Goal: Navigation & Orientation: Find specific page/section

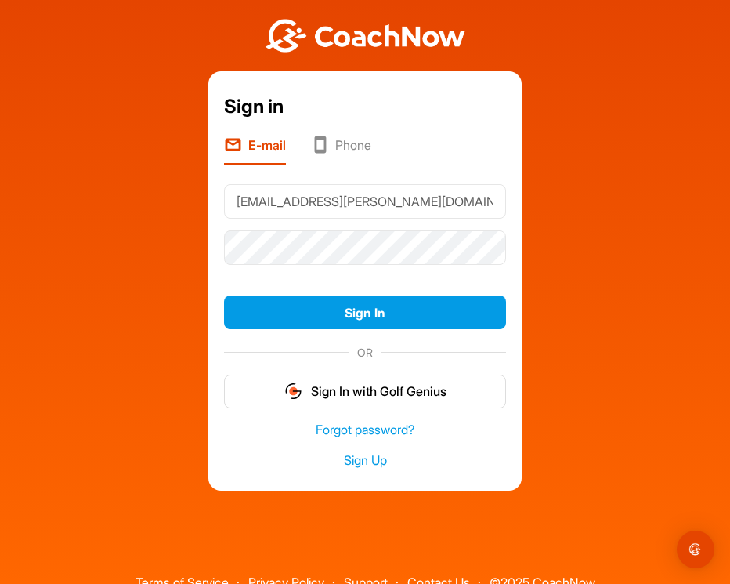
type input "[EMAIL_ADDRESS][PERSON_NAME][DOMAIN_NAME]"
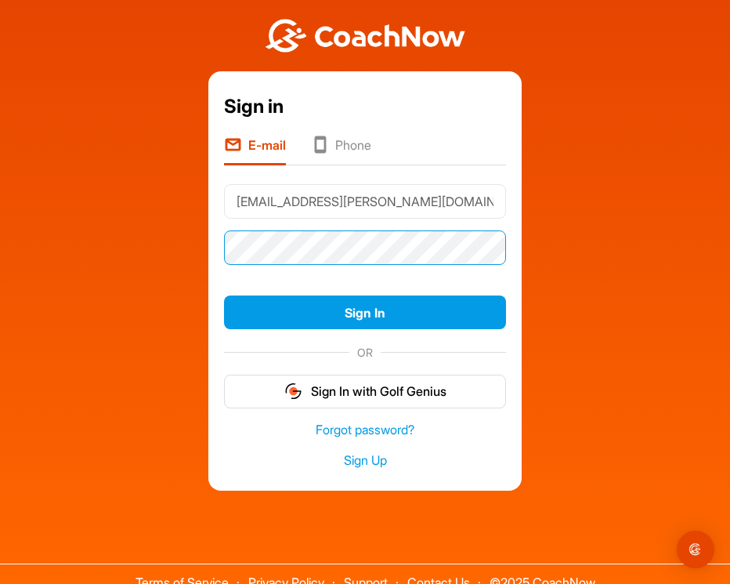
click at [365, 312] on button "Sign In" at bounding box center [365, 312] width 282 height 34
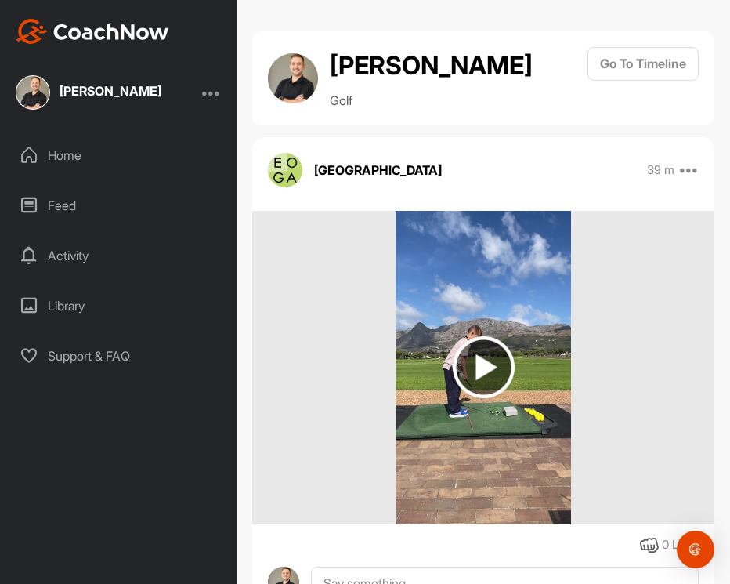
click at [485, 389] on img at bounding box center [484, 367] width 62 height 62
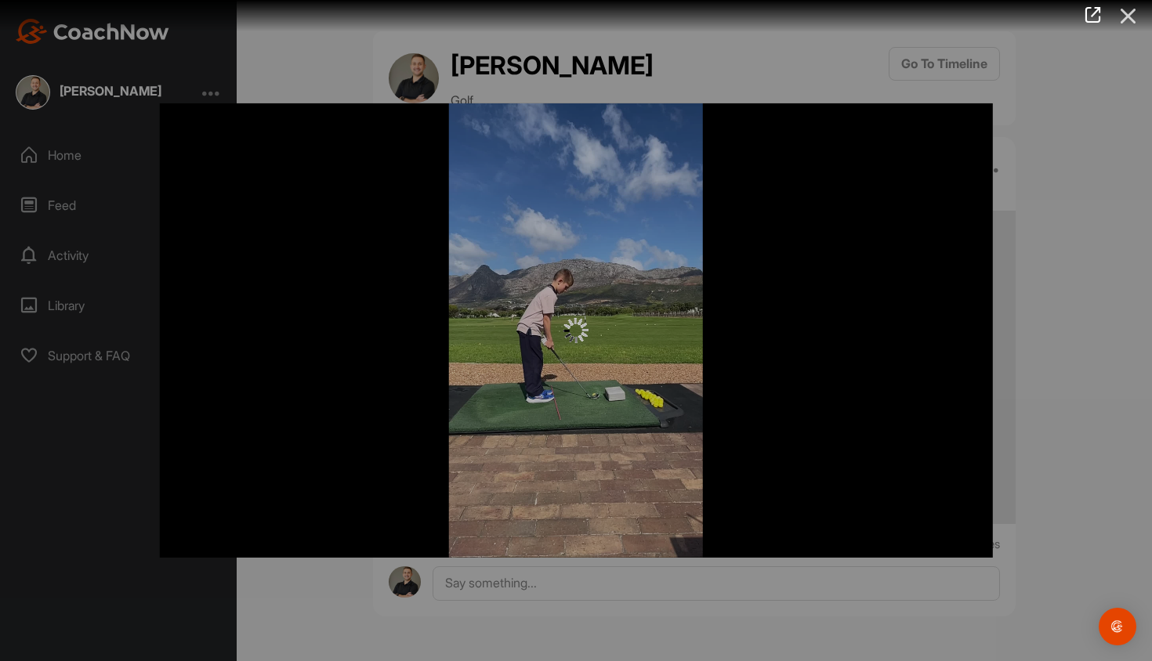
click at [729, 13] on icon at bounding box center [1128, 16] width 36 height 29
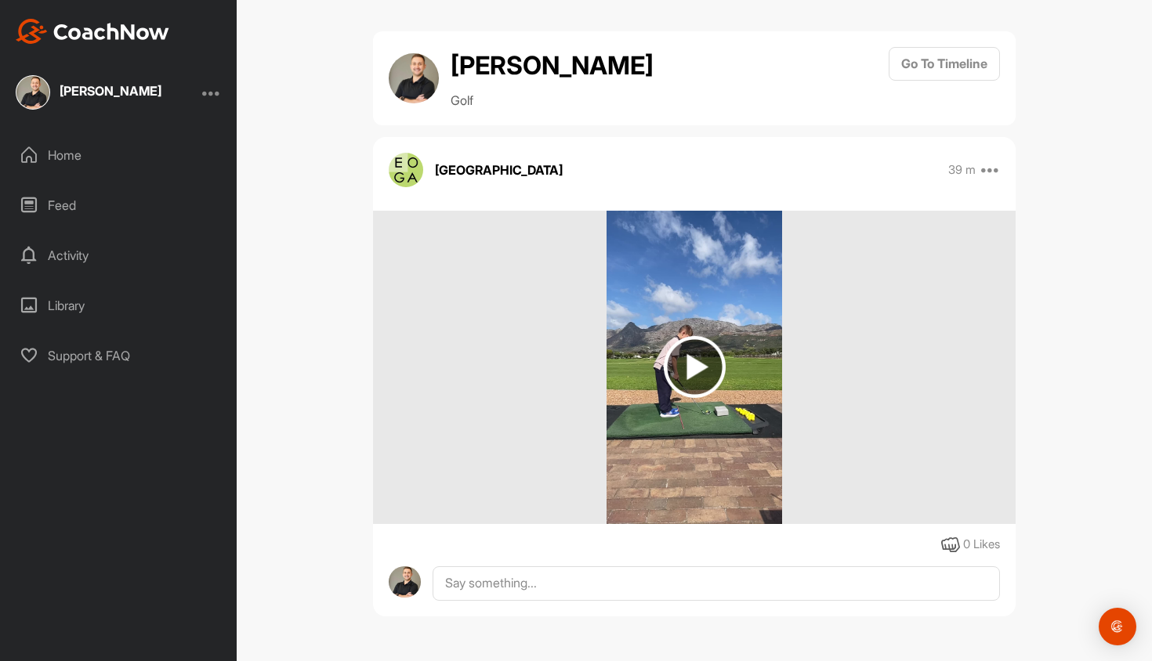
click at [66, 206] on div "Feed" at bounding box center [119, 205] width 221 height 39
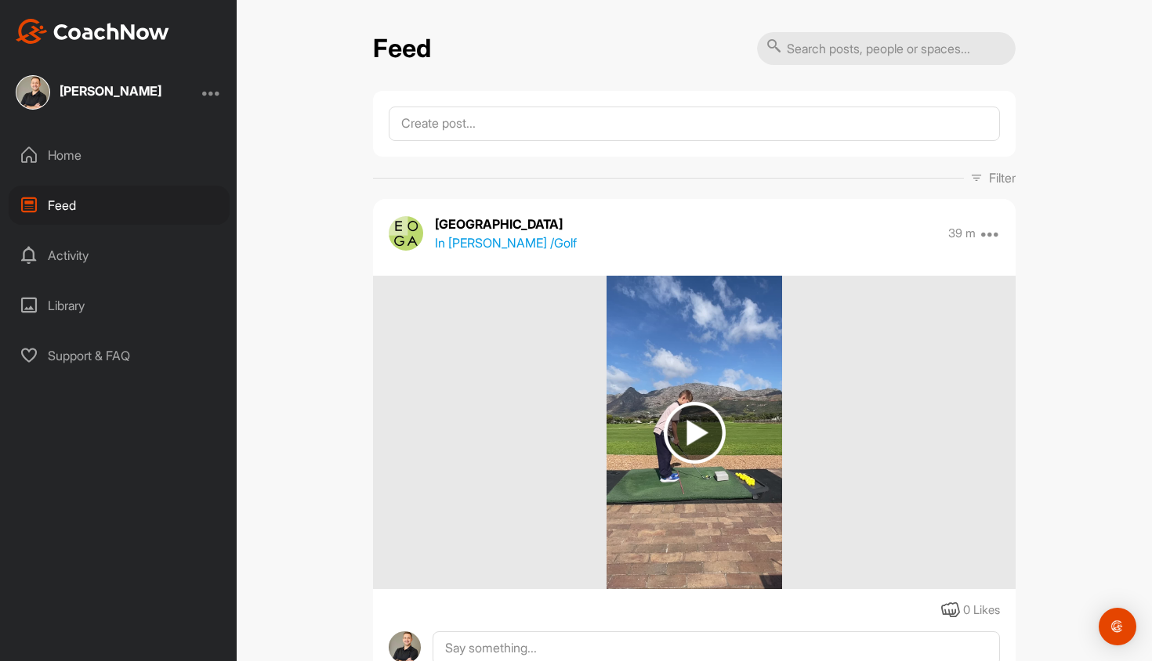
click at [60, 257] on div "Activity" at bounding box center [119, 255] width 221 height 39
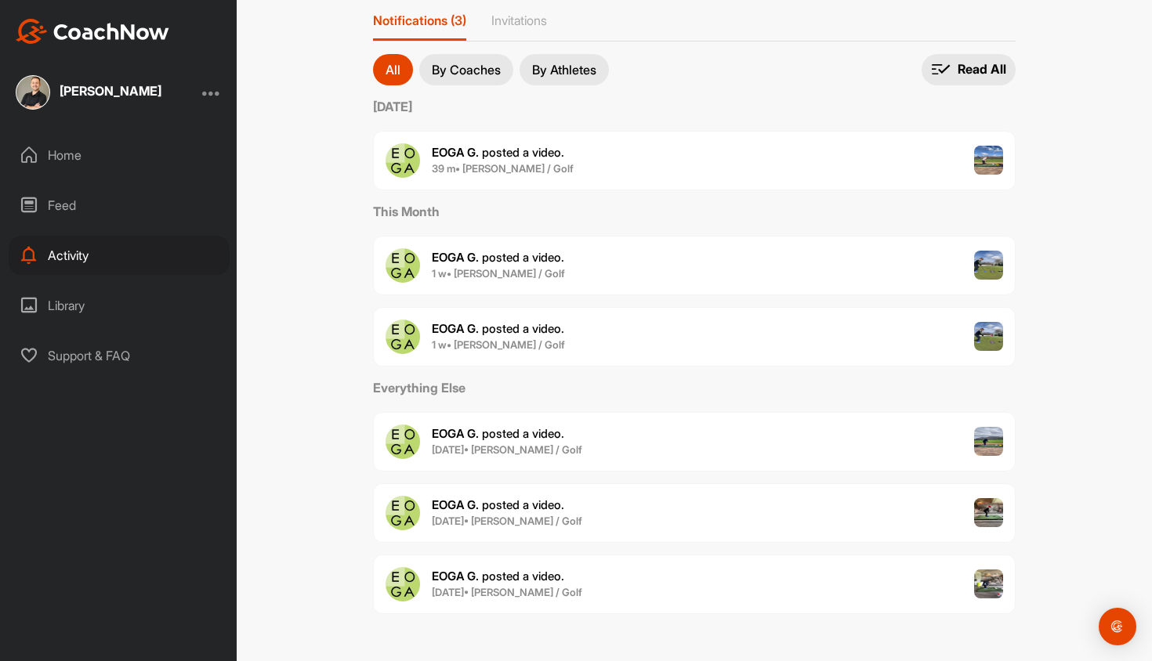
click at [63, 301] on div "Library" at bounding box center [119, 305] width 221 height 39
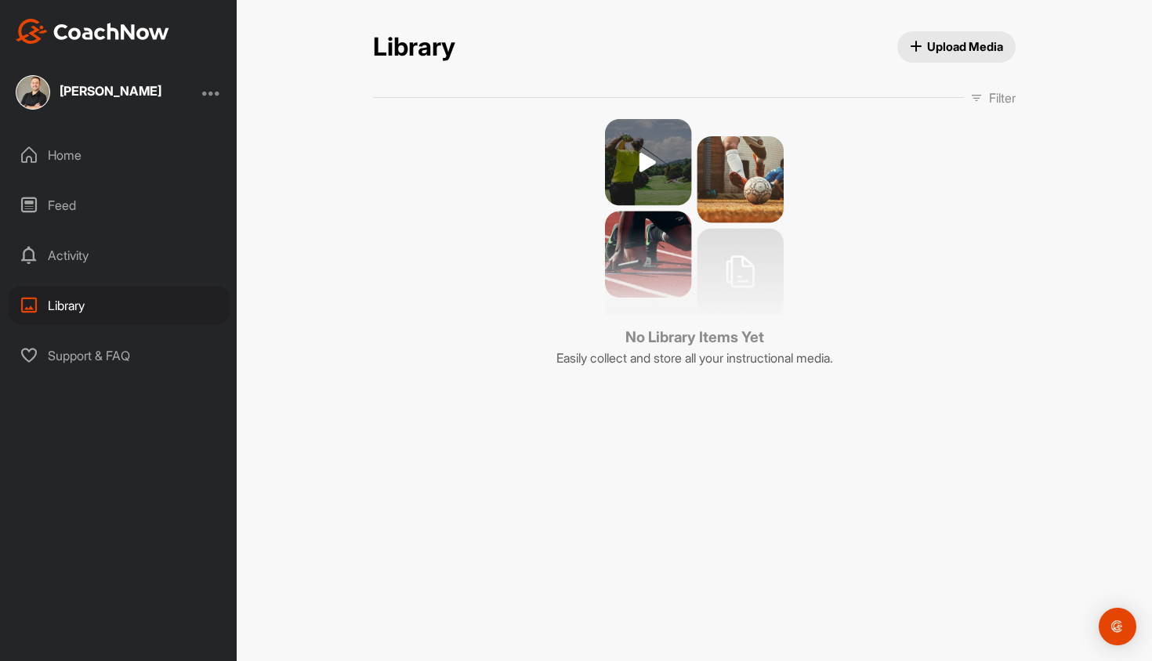
click at [121, 81] on div "Isaiah Mouton" at bounding box center [89, 92] width 146 height 34
click at [45, 214] on div "Feed" at bounding box center [119, 205] width 221 height 39
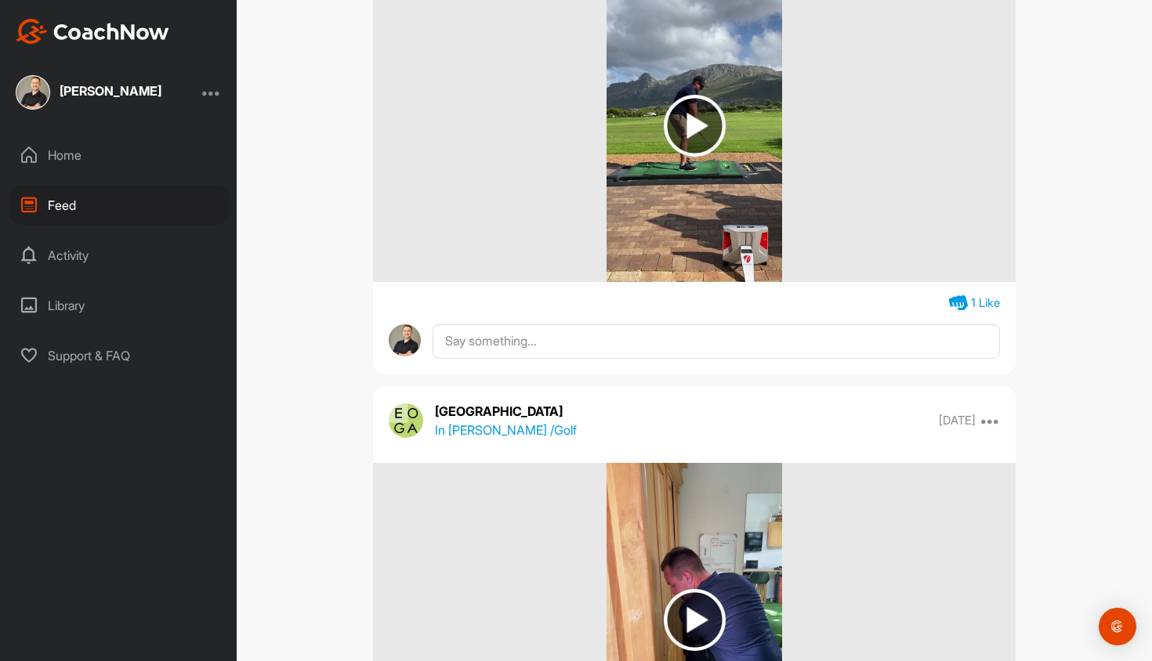
scroll to position [14086, 0]
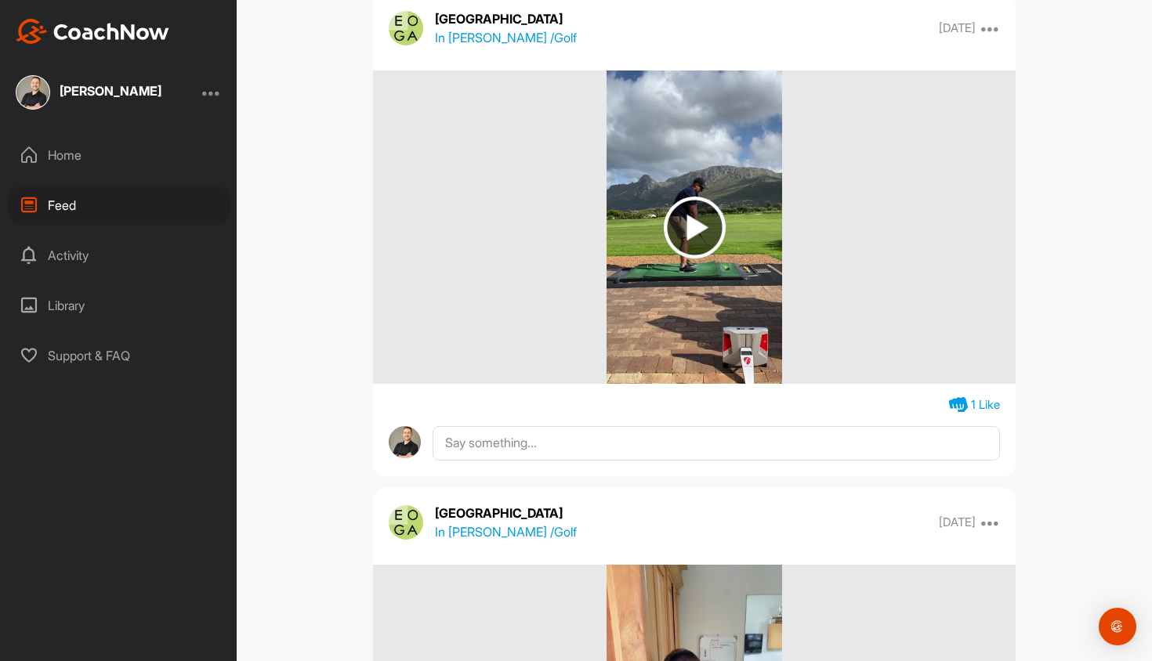
click at [695, 228] on img at bounding box center [695, 228] width 62 height 62
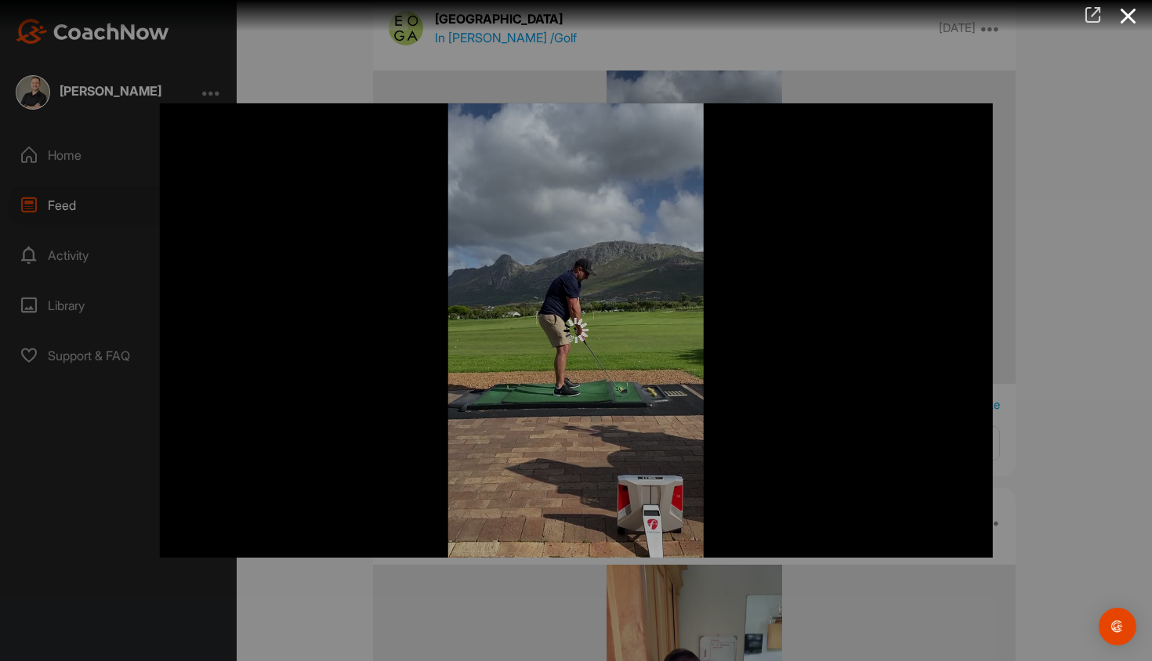
click at [729, 15] on icon at bounding box center [1093, 14] width 18 height 17
click at [729, 17] on icon at bounding box center [1128, 16] width 36 height 29
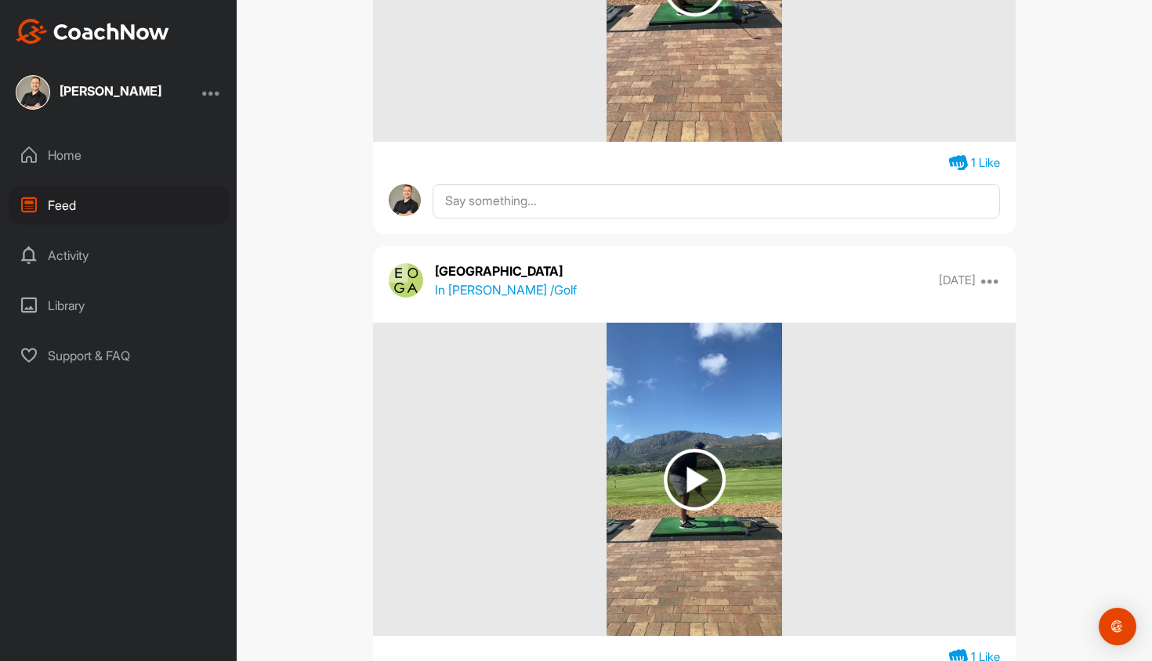
scroll to position [11643, 0]
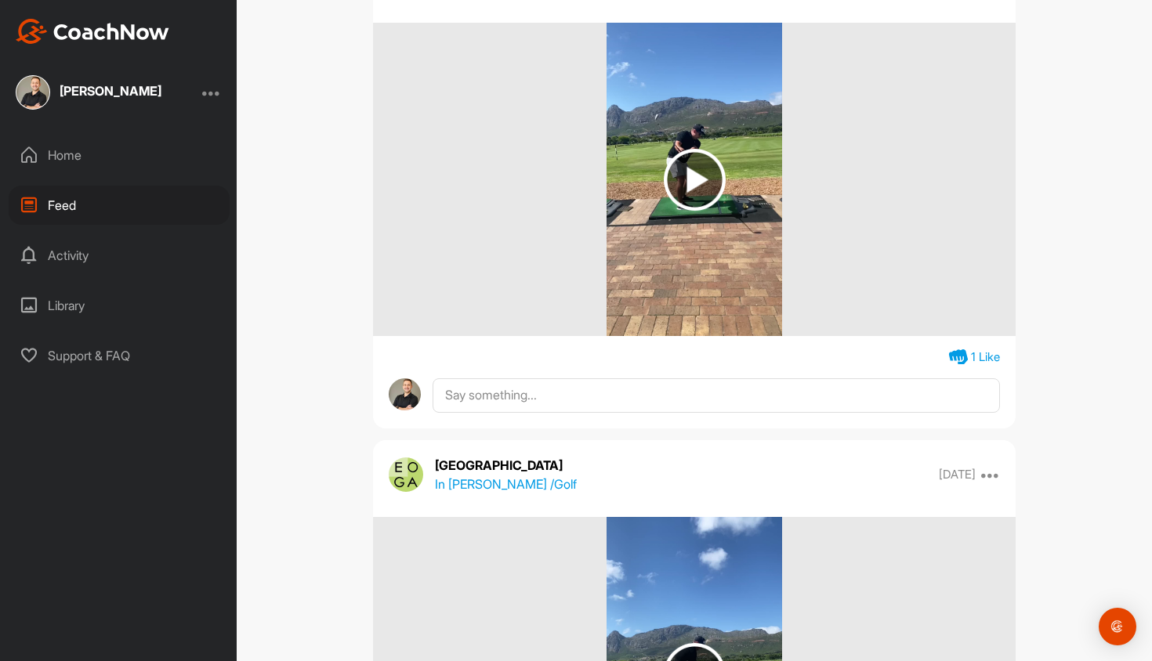
click at [694, 175] on img at bounding box center [695, 180] width 62 height 62
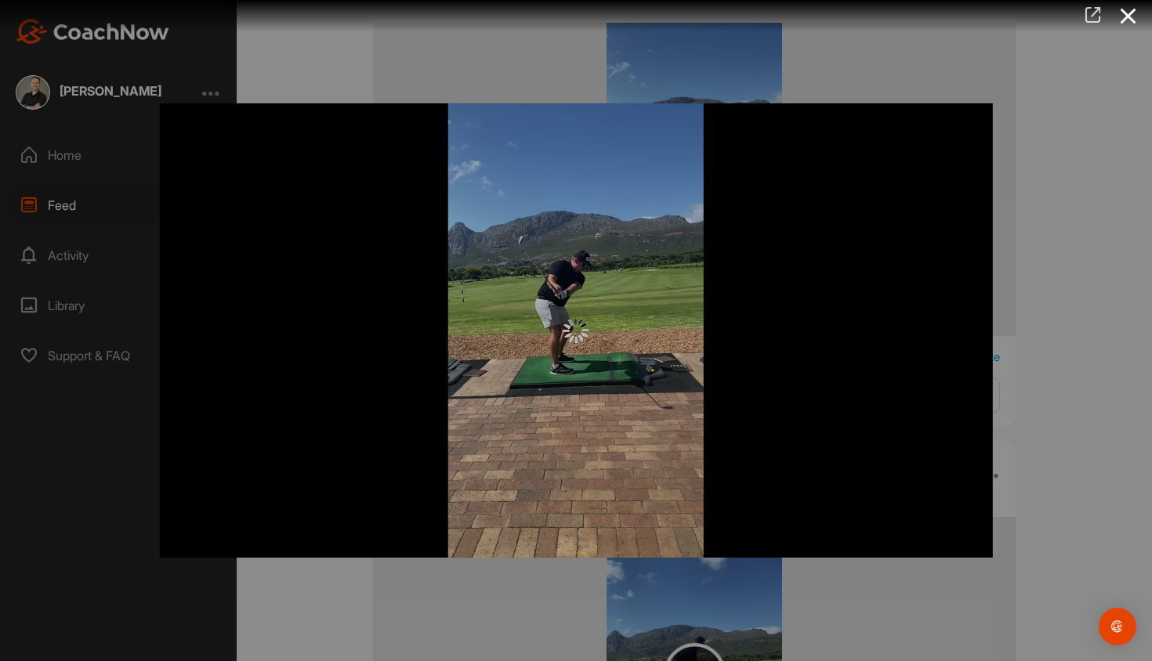
click at [729, 16] on icon at bounding box center [1093, 14] width 18 height 17
click at [729, 20] on icon at bounding box center [1128, 16] width 36 height 29
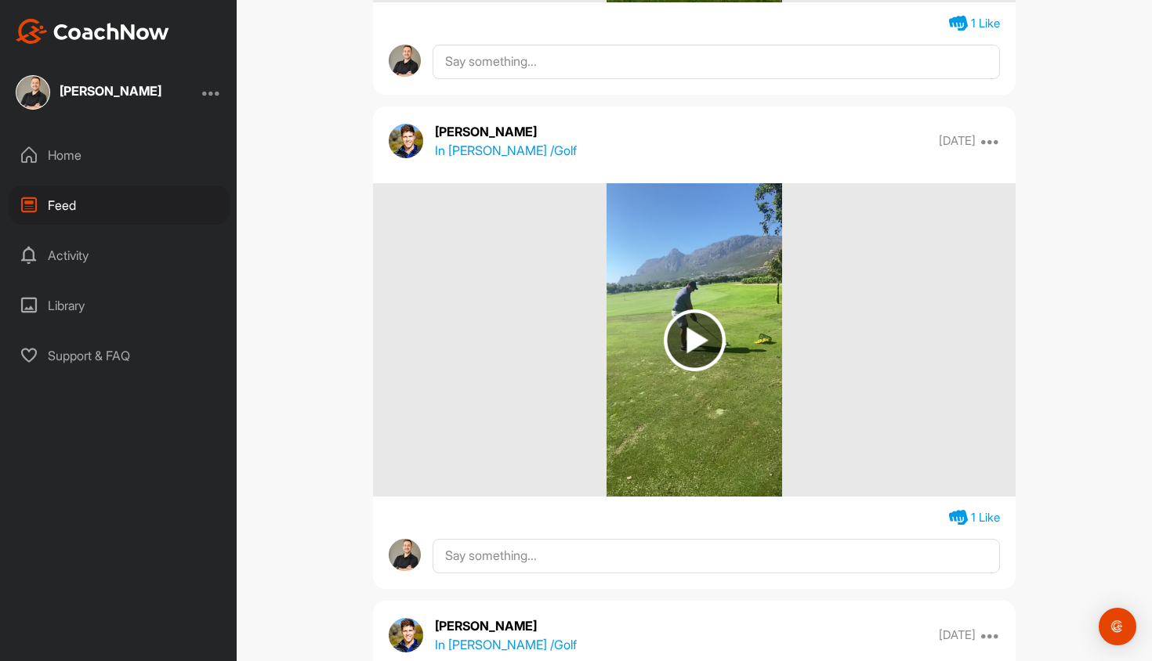
scroll to position [9070, 0]
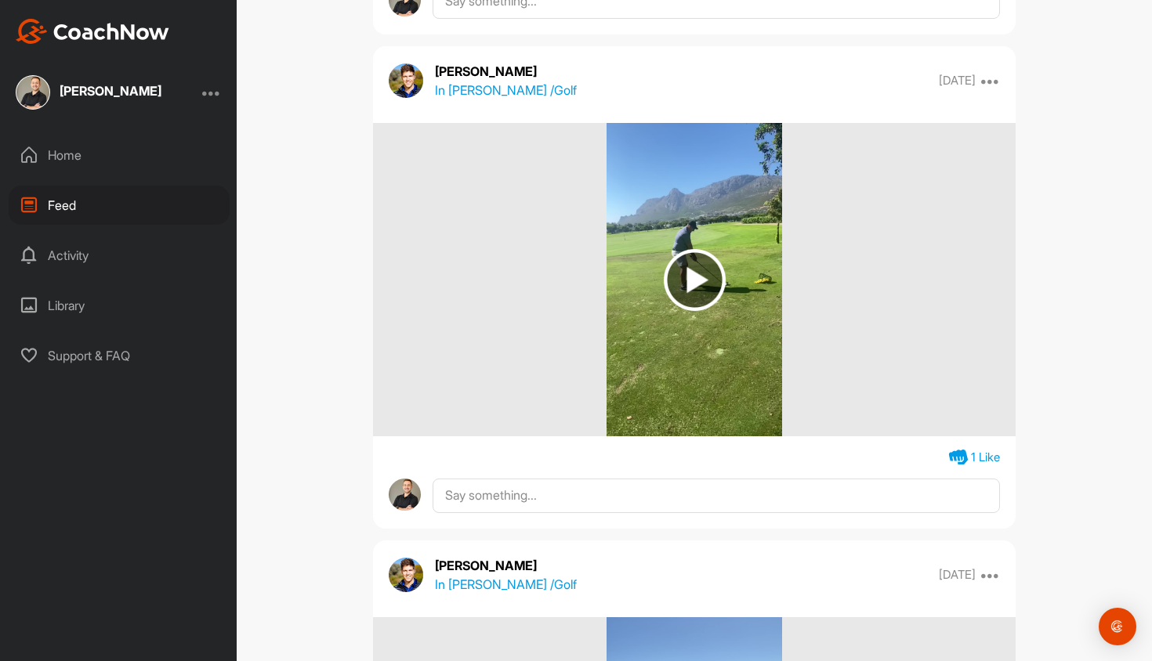
click at [697, 272] on img at bounding box center [695, 280] width 62 height 62
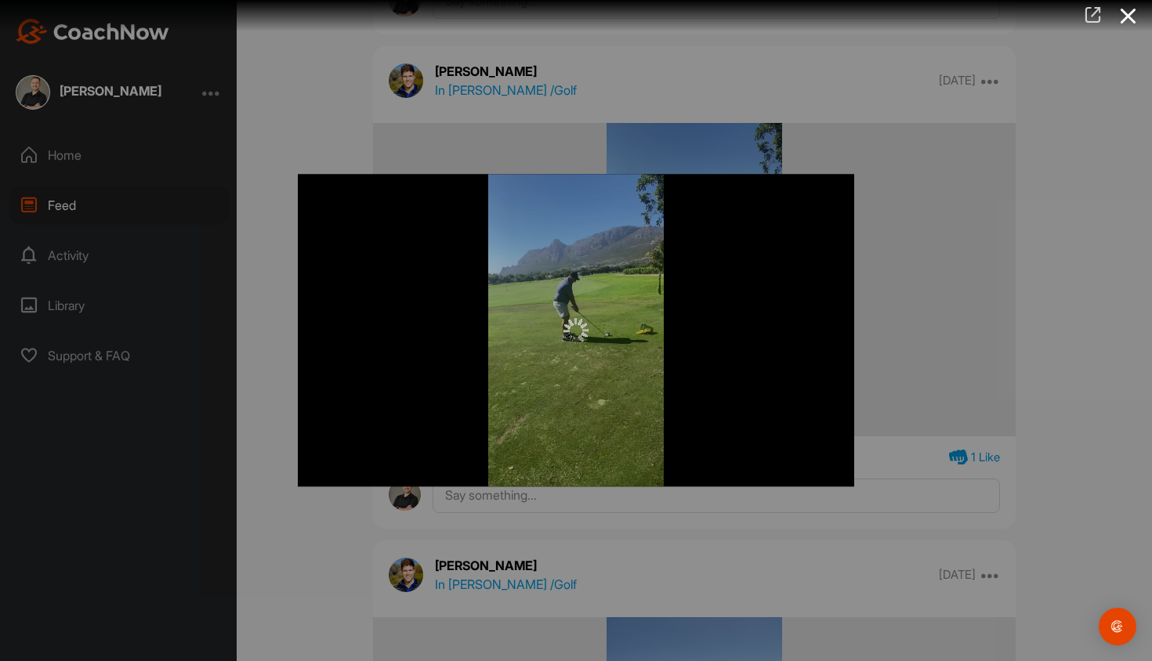
click at [729, 13] on icon at bounding box center [1093, 14] width 18 height 17
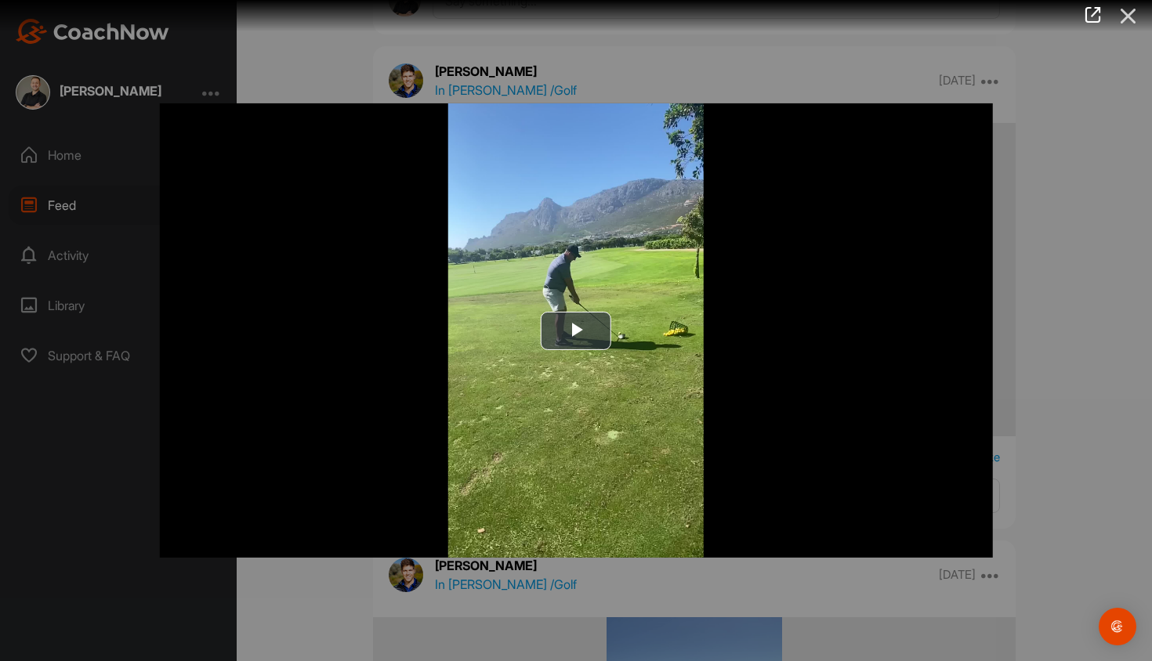
click at [729, 13] on icon at bounding box center [1128, 16] width 36 height 29
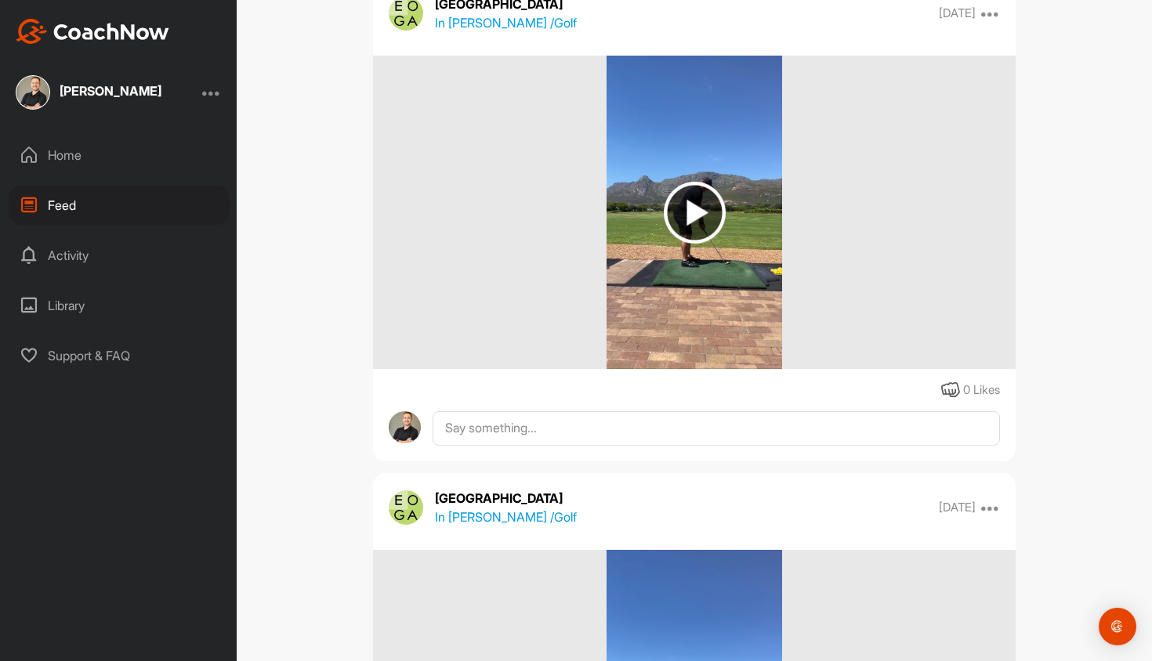
scroll to position [3186, 0]
click at [696, 218] on img at bounding box center [695, 213] width 62 height 62
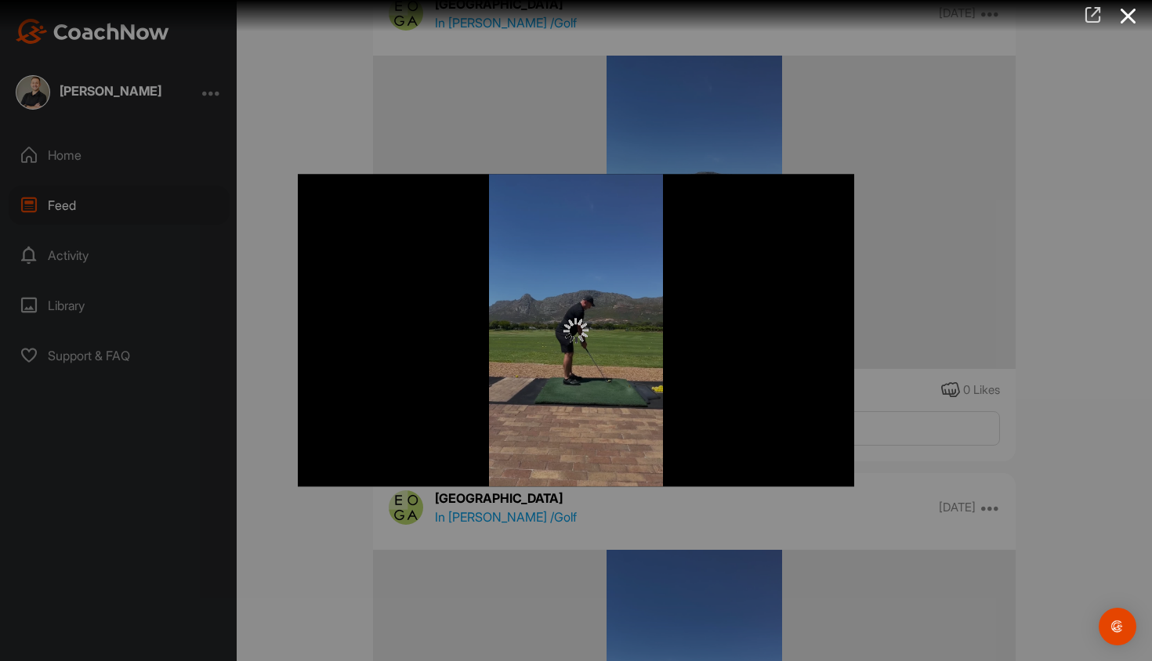
click at [729, 18] on icon at bounding box center [1093, 14] width 18 height 17
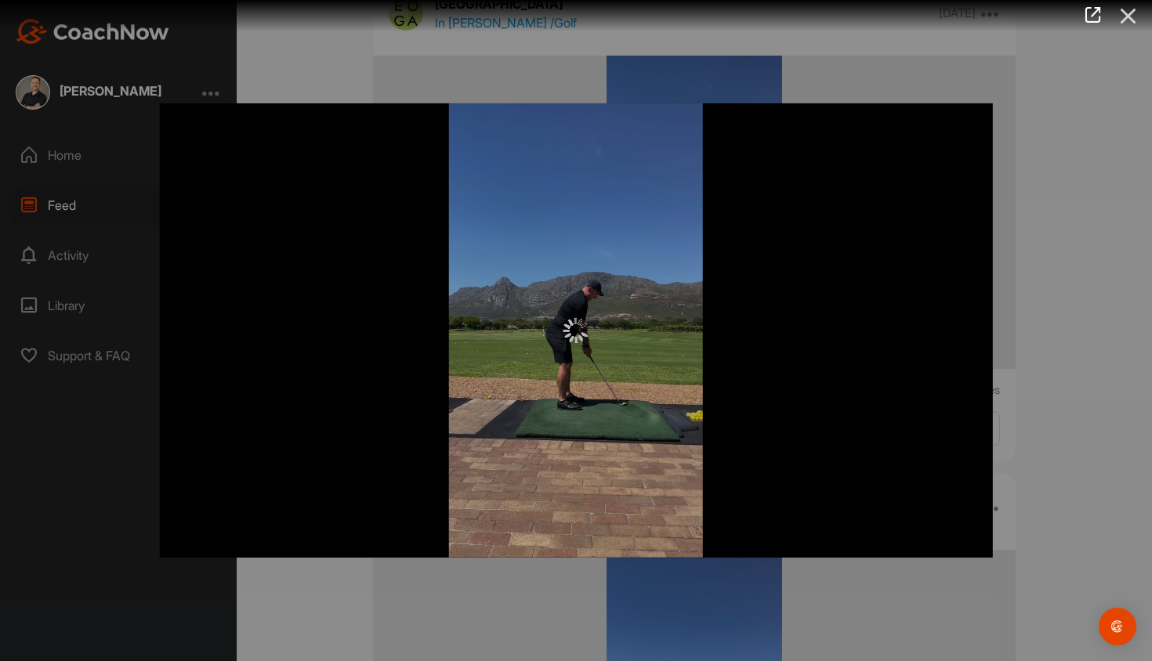
click at [729, 12] on icon at bounding box center [1128, 16] width 36 height 29
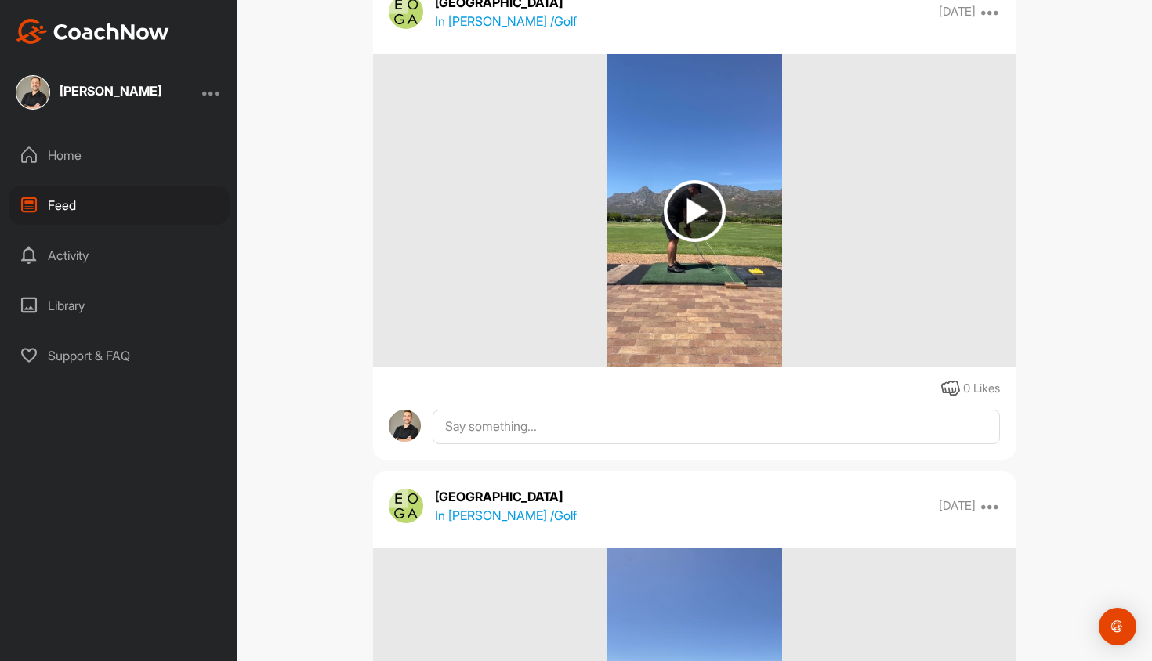
scroll to position [3700, 0]
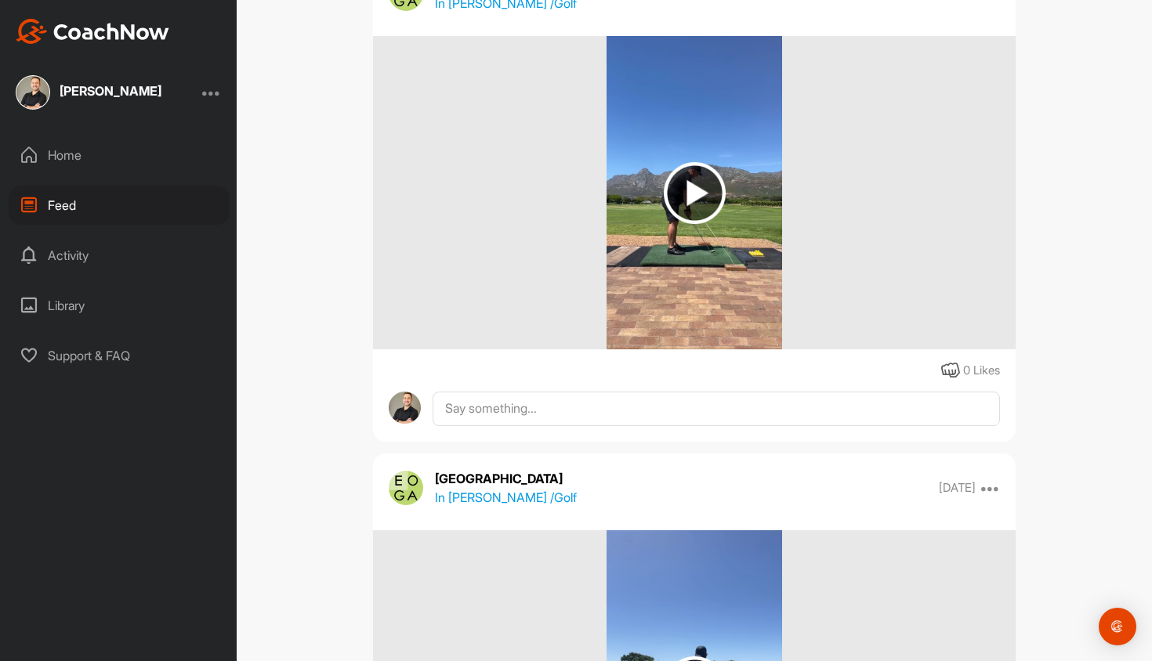
click at [702, 199] on img at bounding box center [695, 193] width 62 height 62
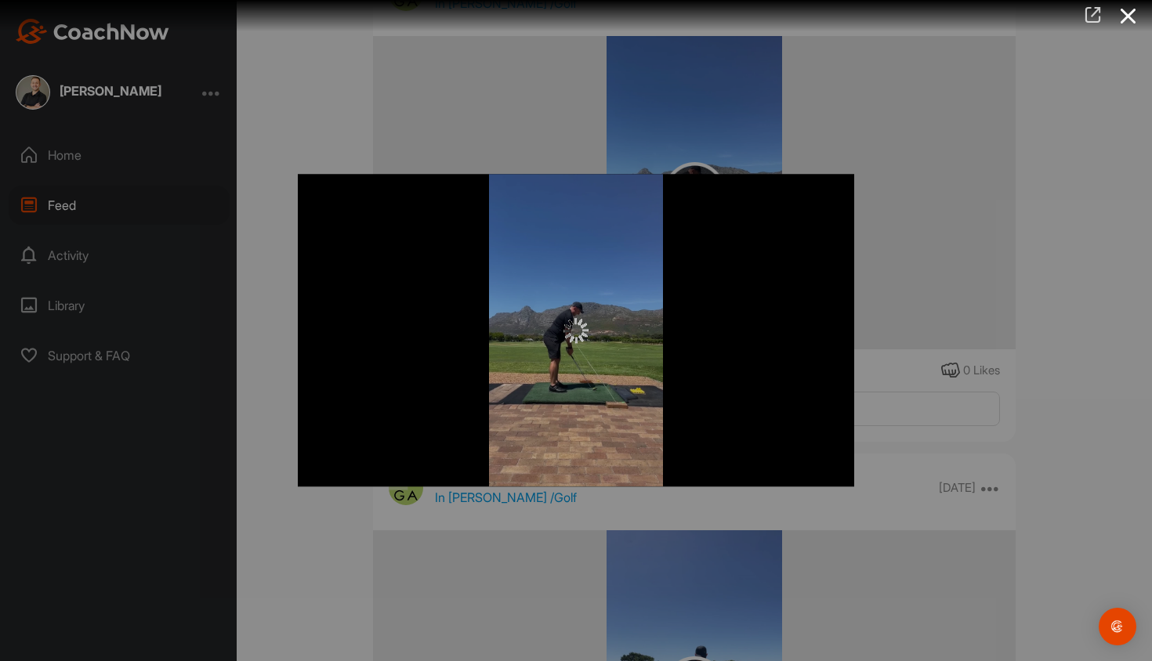
click at [729, 15] on icon at bounding box center [1093, 14] width 18 height 17
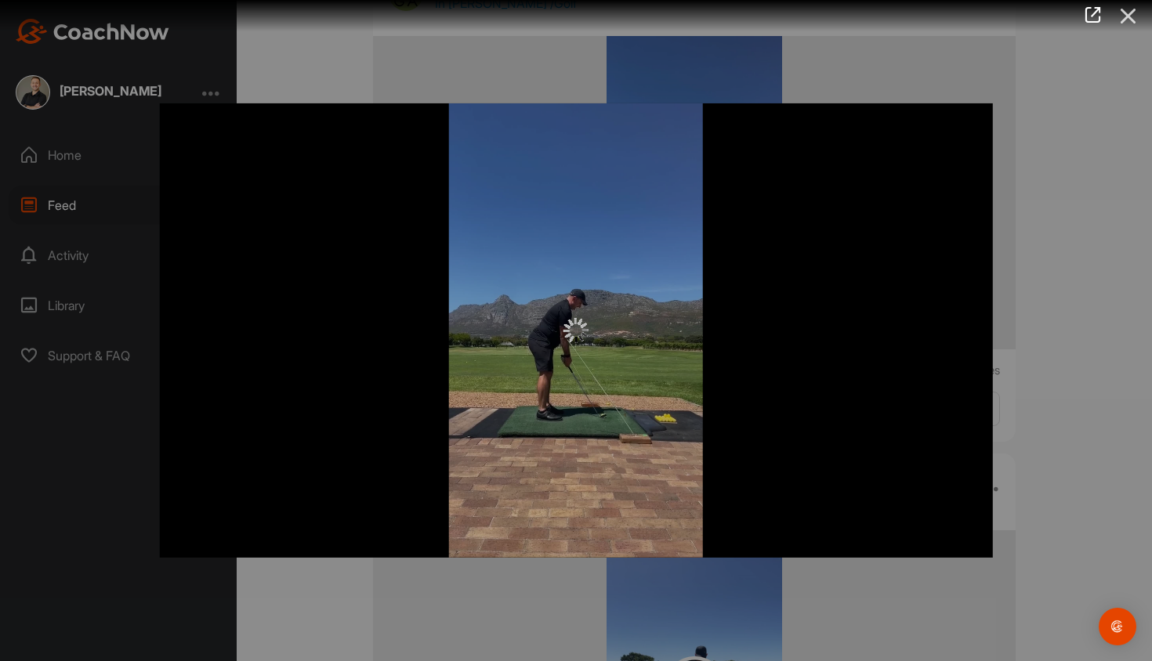
click at [729, 16] on icon at bounding box center [1128, 16] width 36 height 29
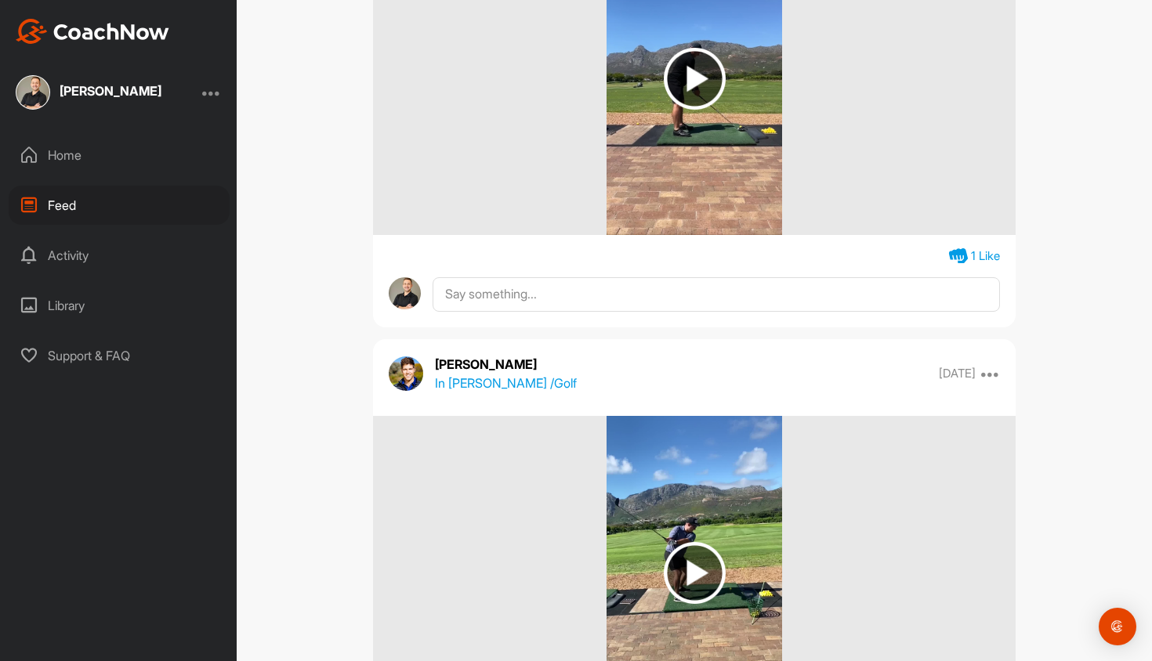
scroll to position [5622, 0]
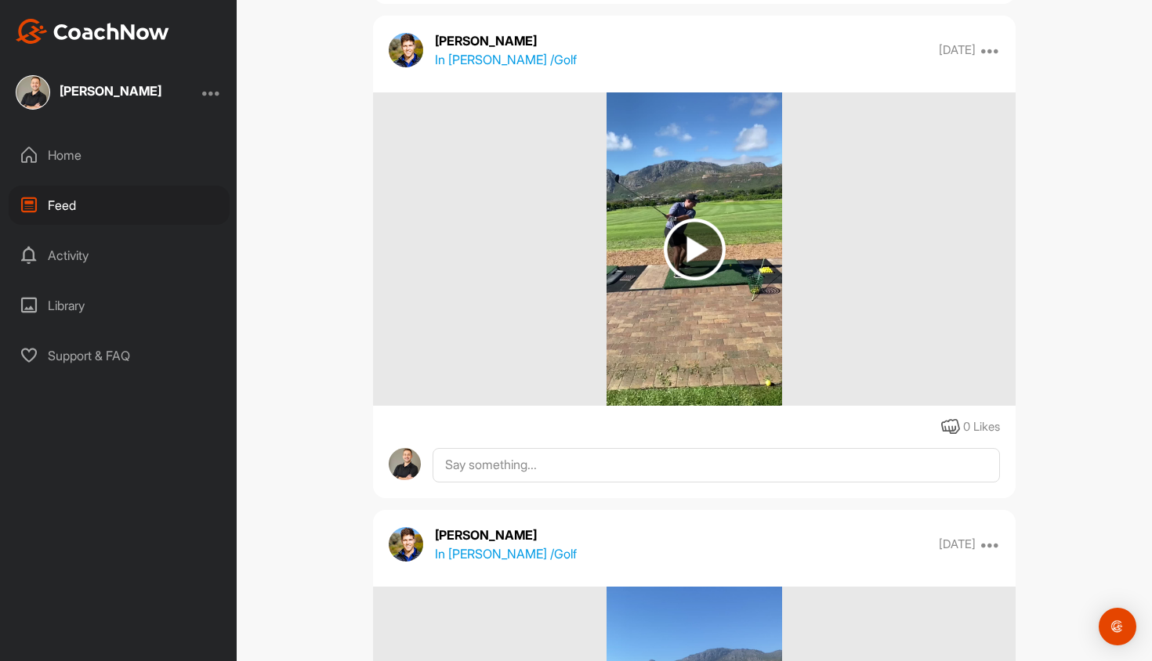
click at [700, 254] on img at bounding box center [695, 250] width 62 height 62
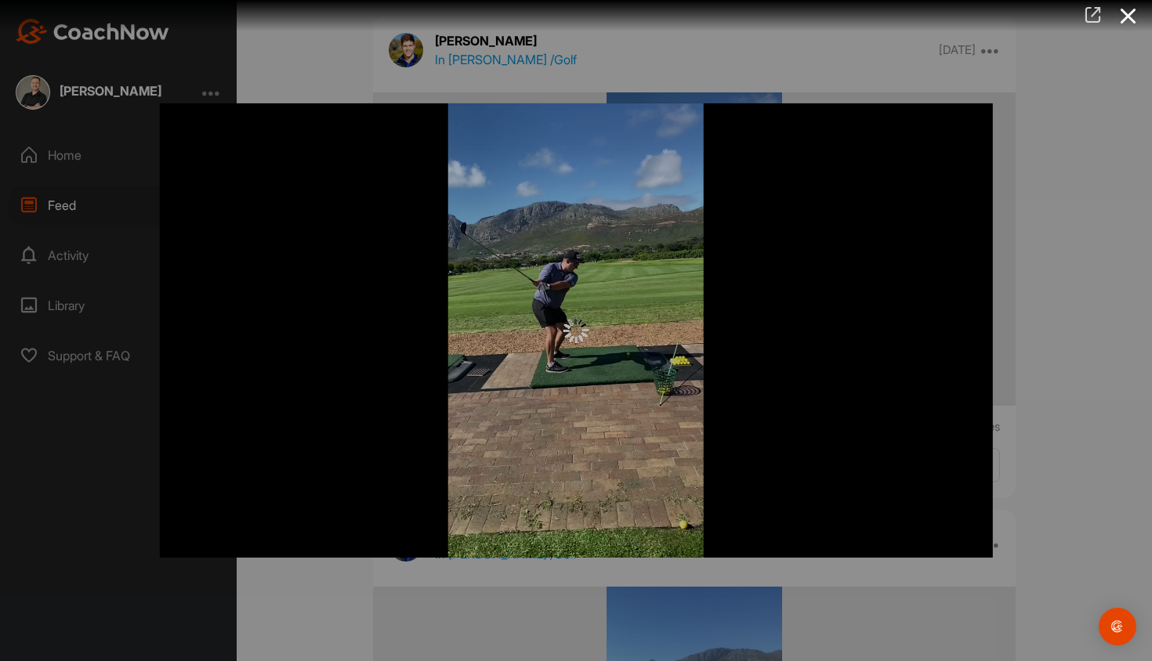
click at [729, 15] on icon at bounding box center [1093, 14] width 18 height 17
click at [729, 16] on icon at bounding box center [1128, 16] width 36 height 29
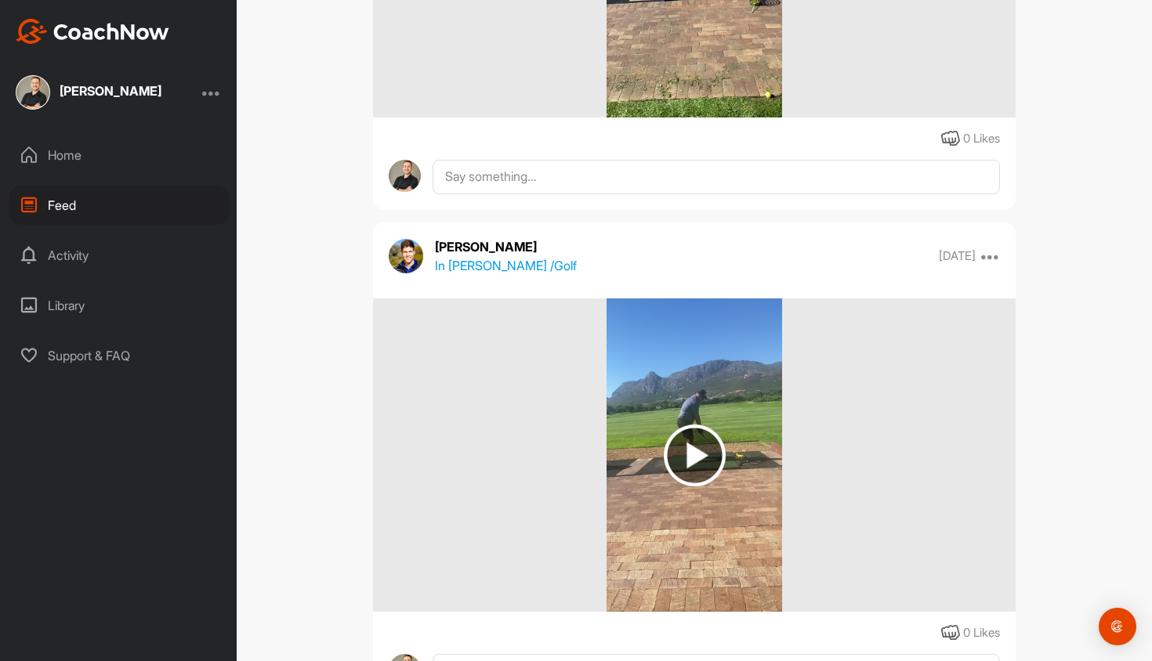
scroll to position [5909, 0]
click at [688, 461] on img at bounding box center [695, 456] width 62 height 62
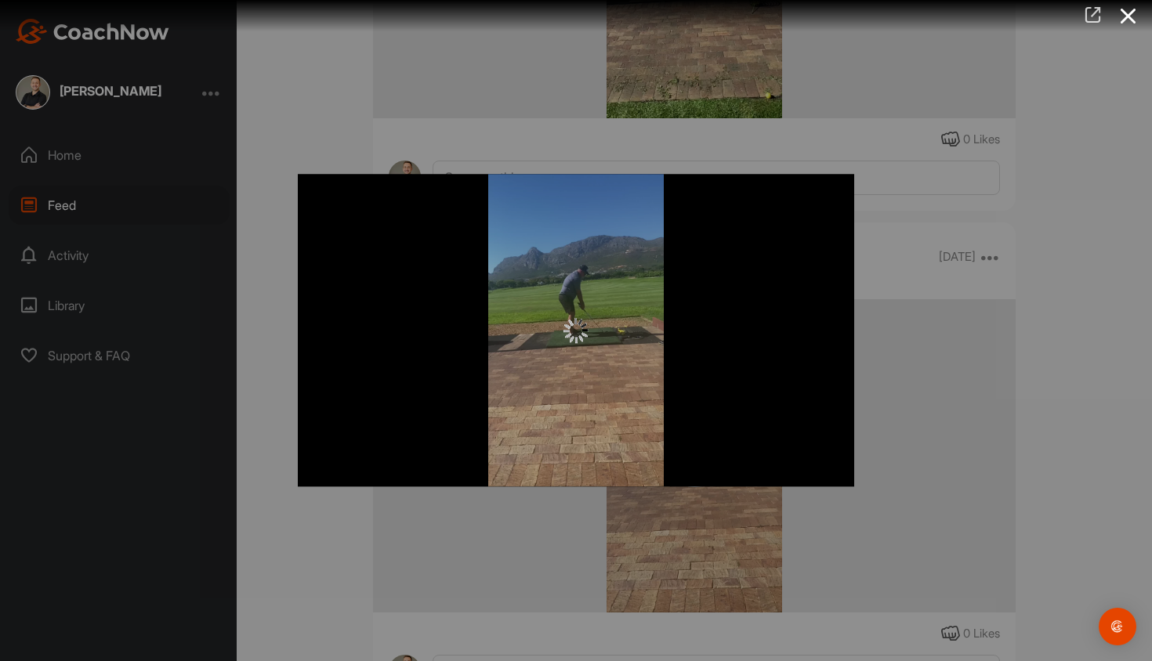
click at [729, 16] on icon at bounding box center [1093, 14] width 18 height 17
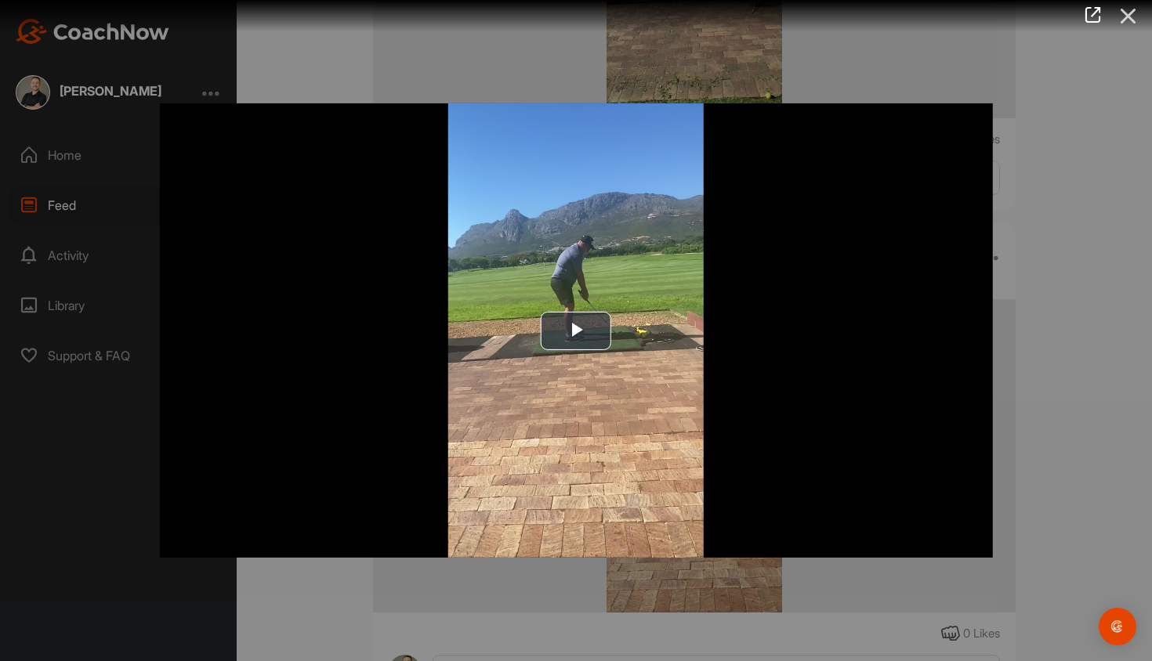
click at [729, 18] on icon at bounding box center [1128, 16] width 36 height 29
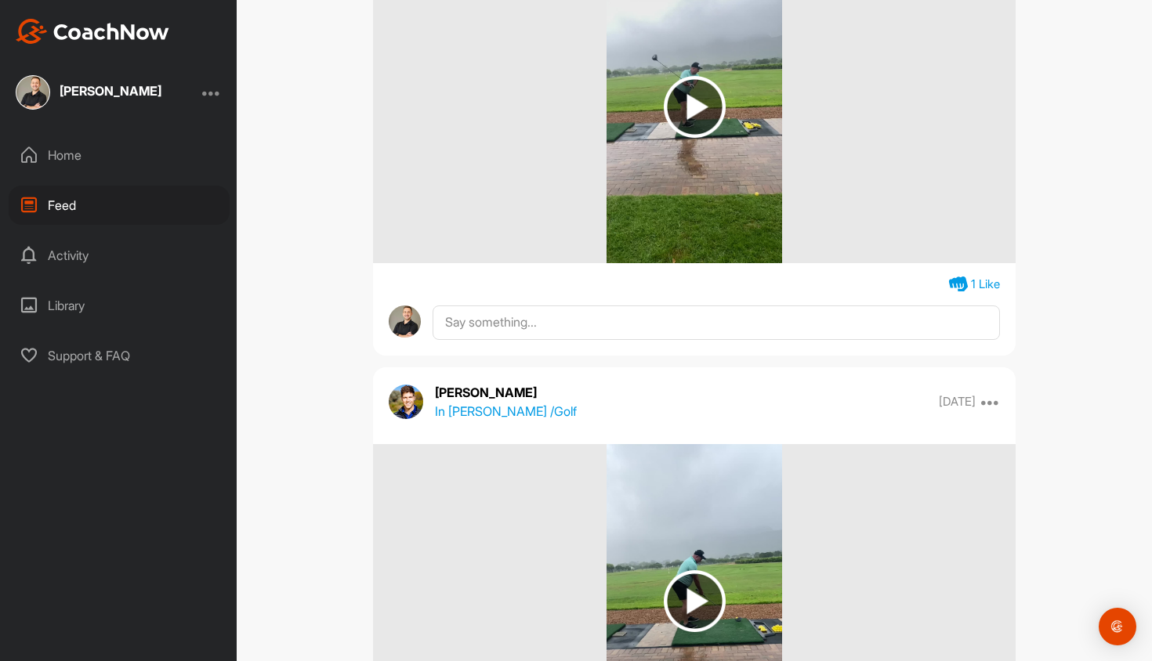
scroll to position [8151, 0]
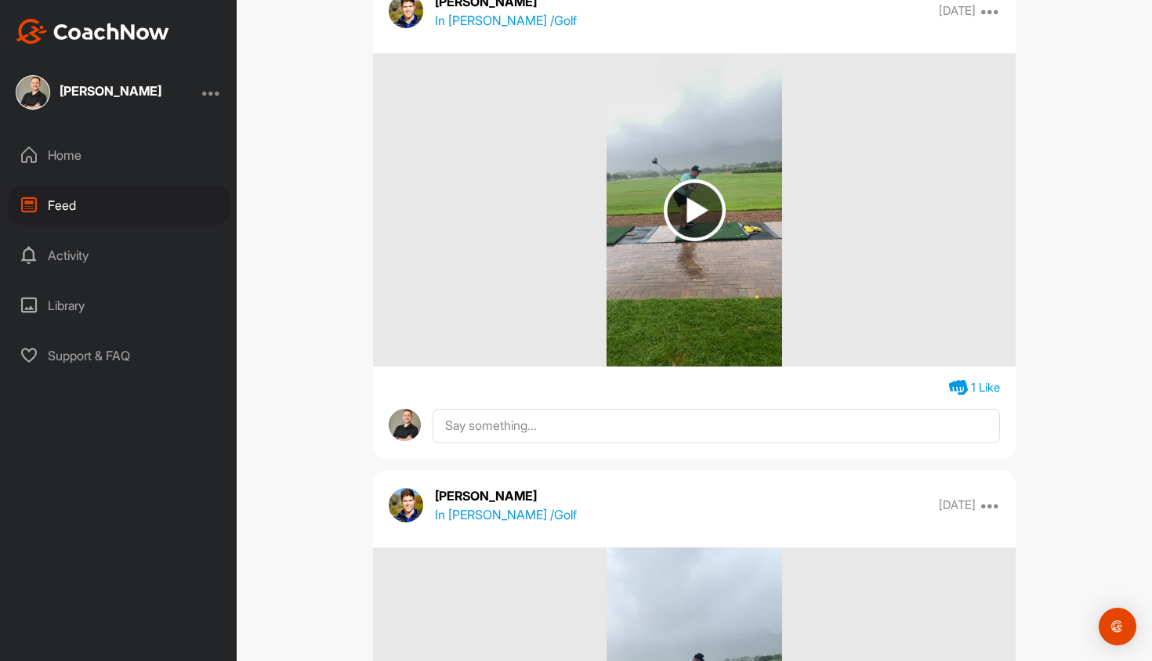
click at [697, 215] on img at bounding box center [695, 210] width 62 height 62
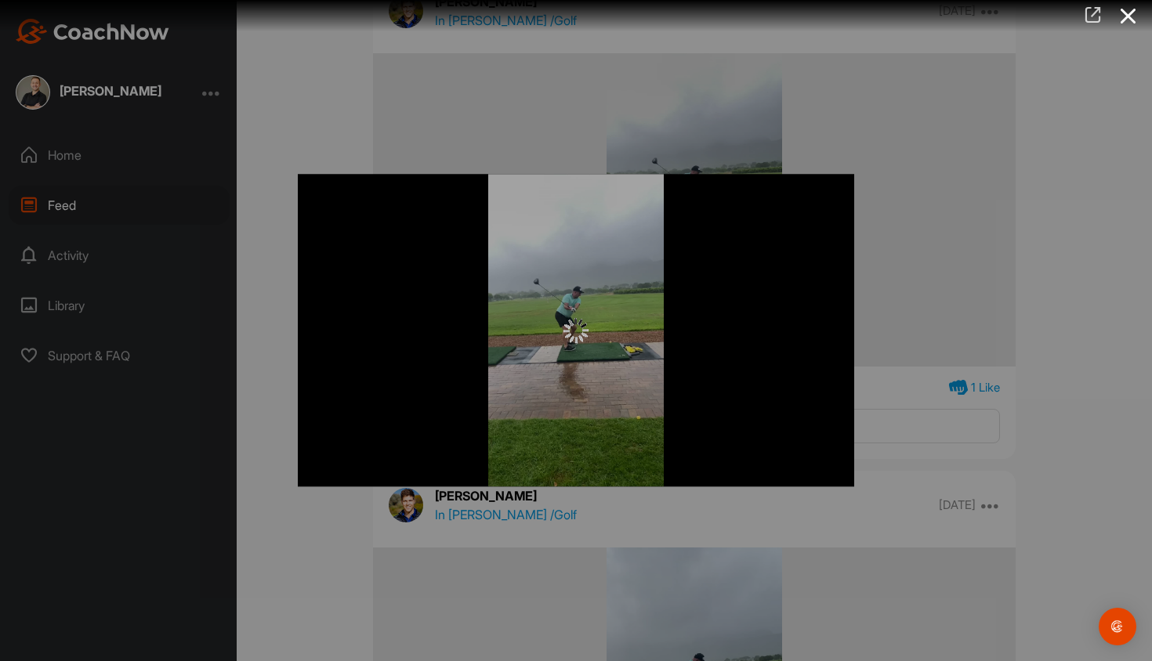
click at [729, 13] on icon at bounding box center [1093, 14] width 18 height 17
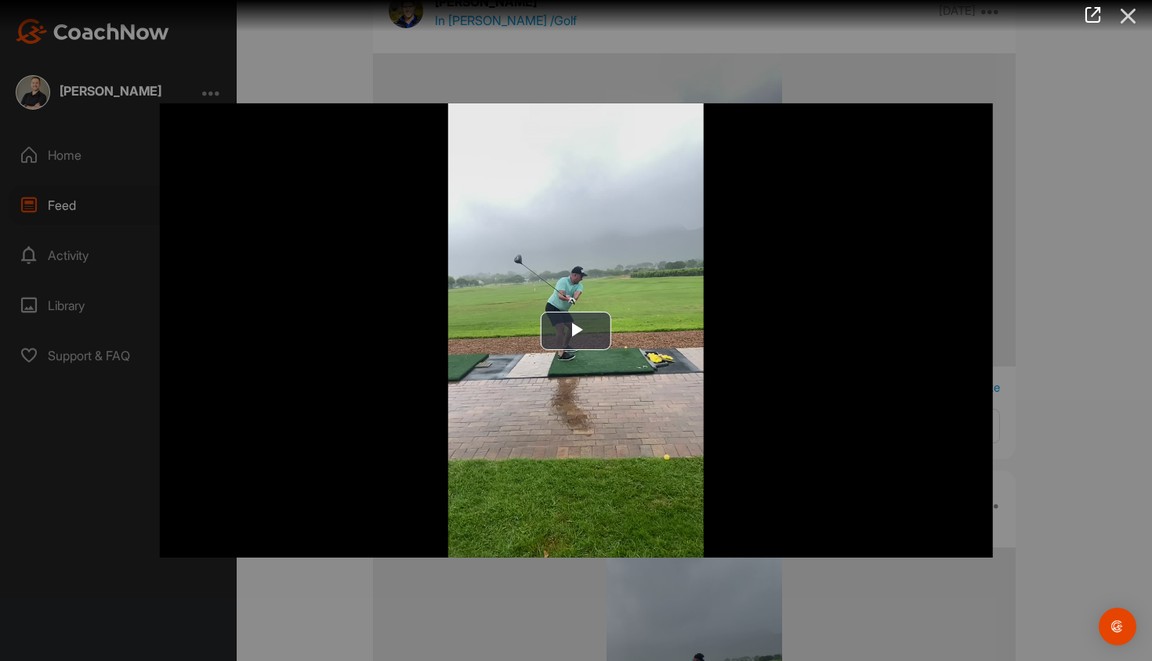
click at [729, 18] on icon at bounding box center [1128, 16] width 36 height 29
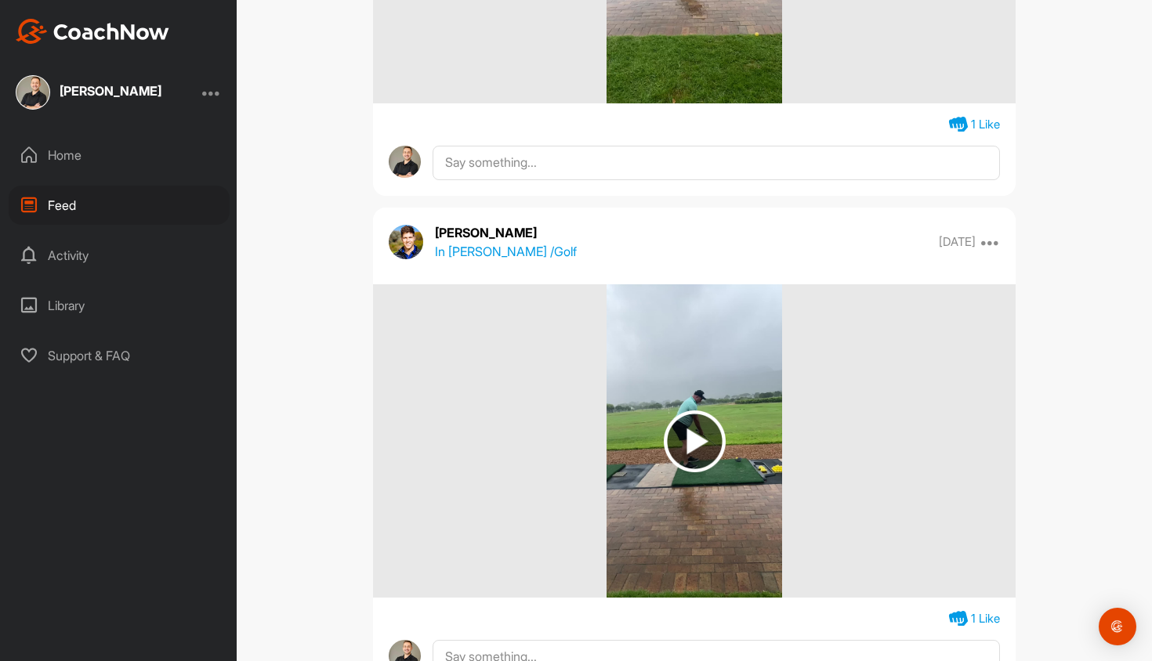
scroll to position [8415, 0]
click at [701, 439] on img at bounding box center [695, 441] width 62 height 62
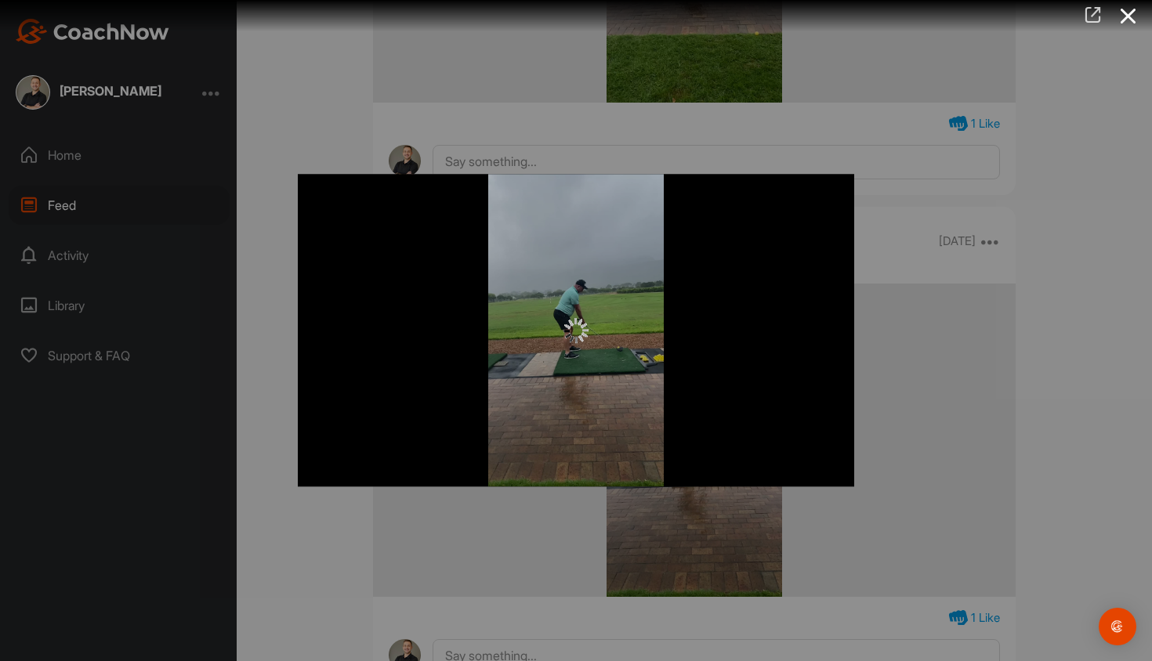
click at [729, 20] on icon at bounding box center [1093, 14] width 18 height 17
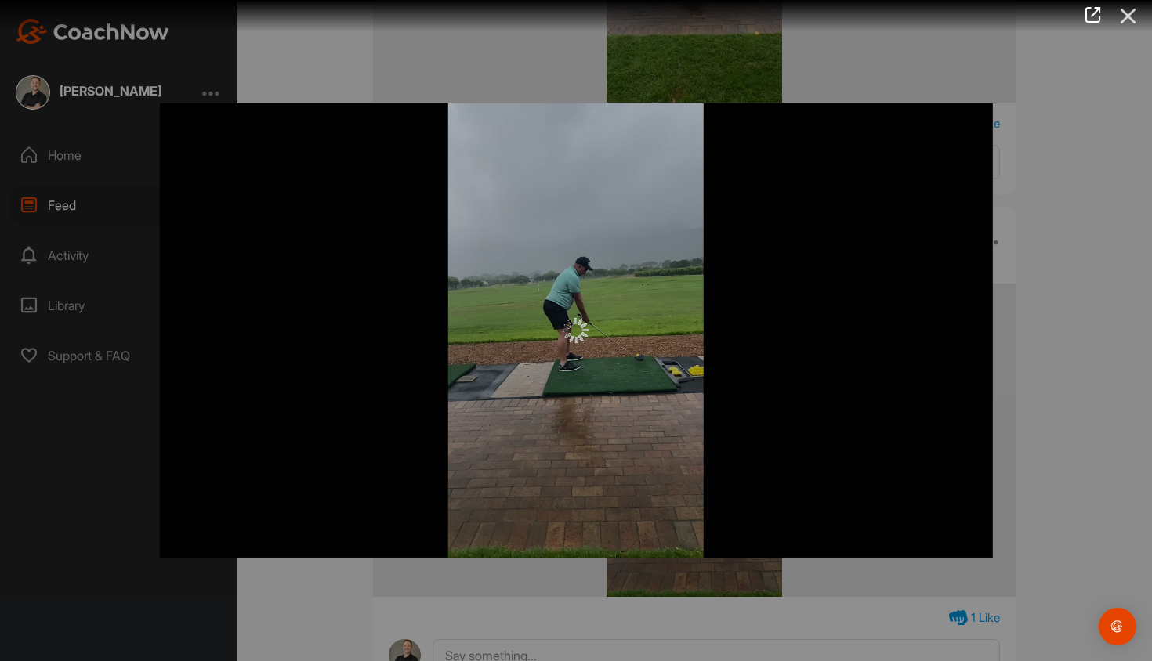
click at [729, 19] on icon at bounding box center [1128, 16] width 36 height 29
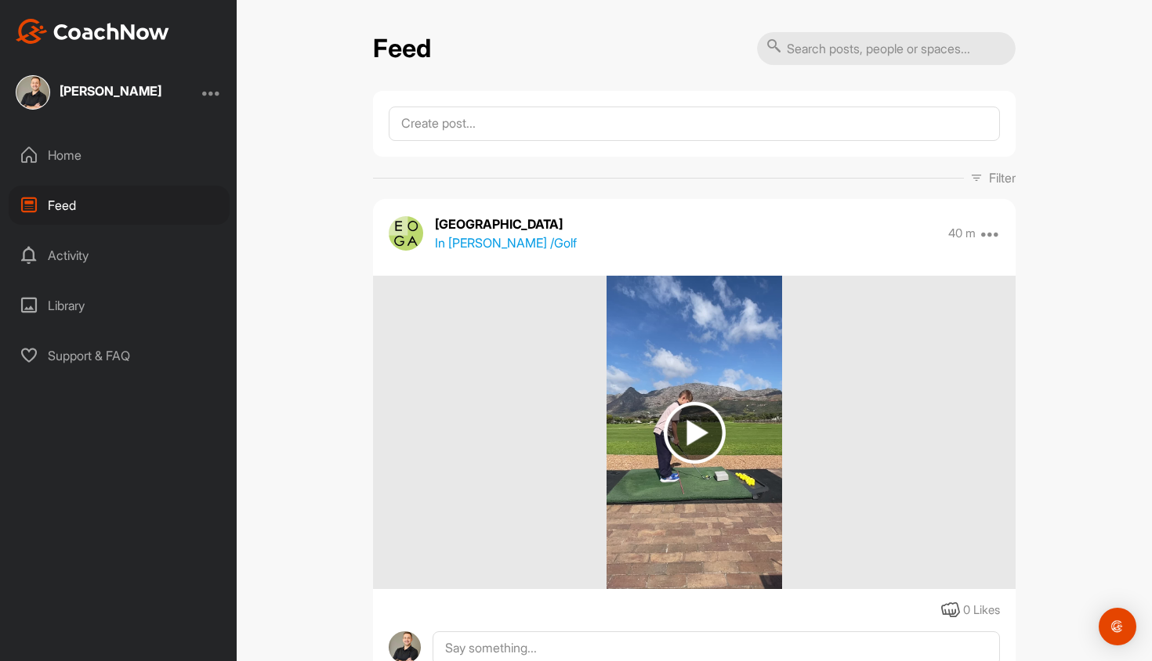
scroll to position [0, 0]
click at [691, 438] on img at bounding box center [695, 433] width 62 height 62
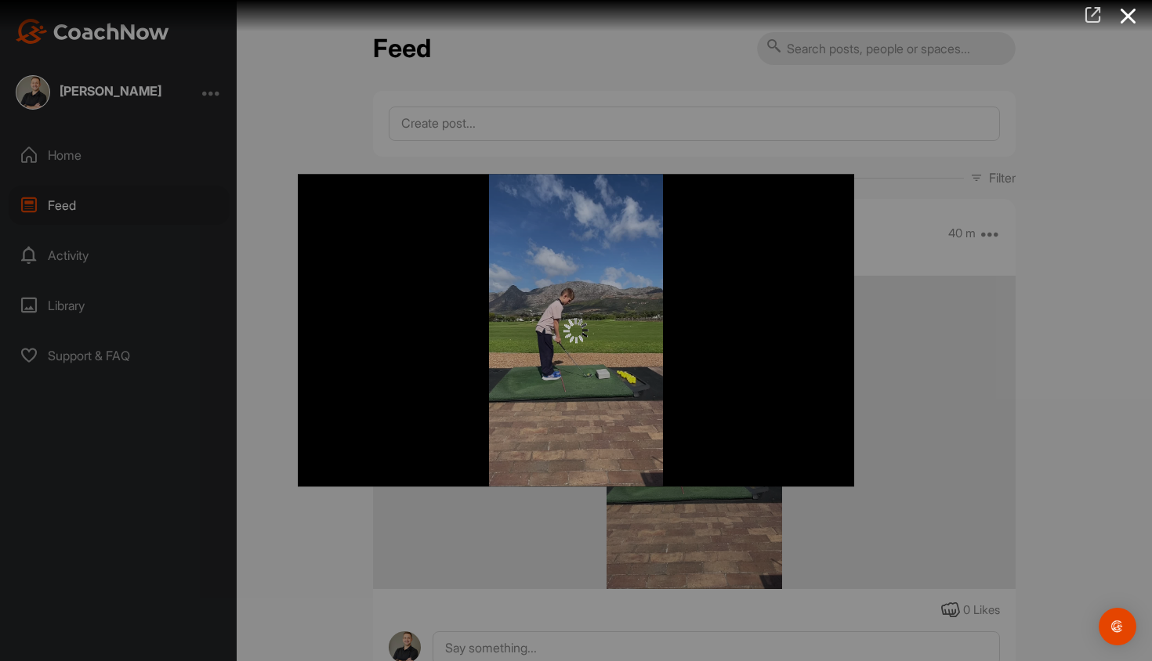
click at [729, 24] on icon at bounding box center [1093, 14] width 18 height 17
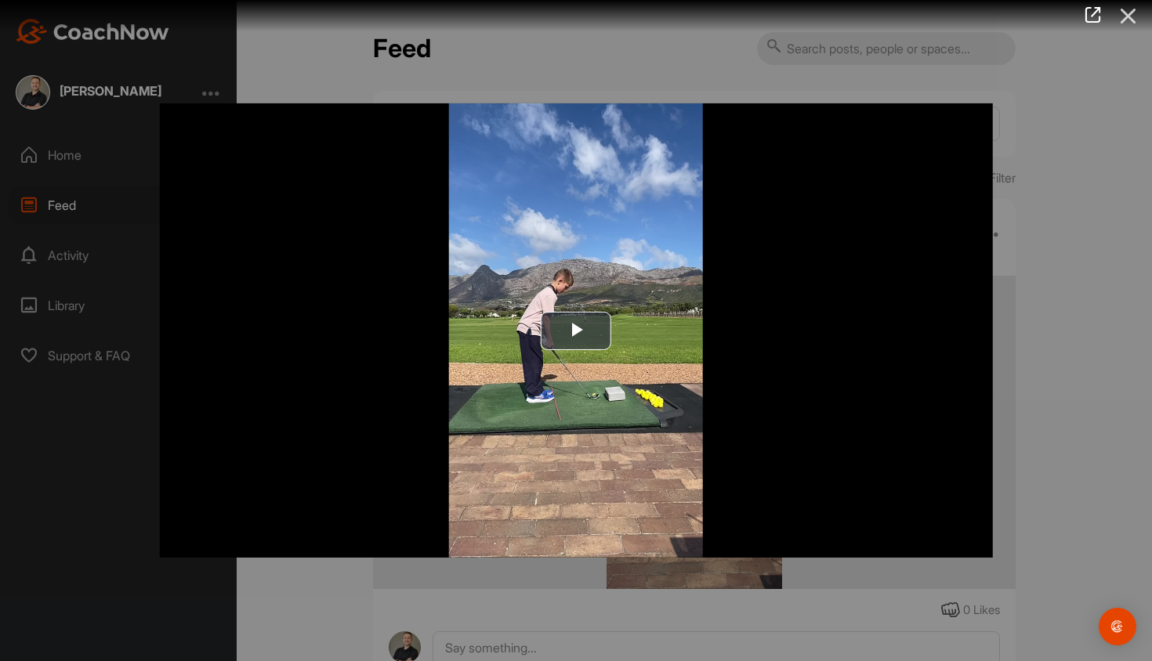
click at [729, 19] on icon at bounding box center [1128, 16] width 36 height 29
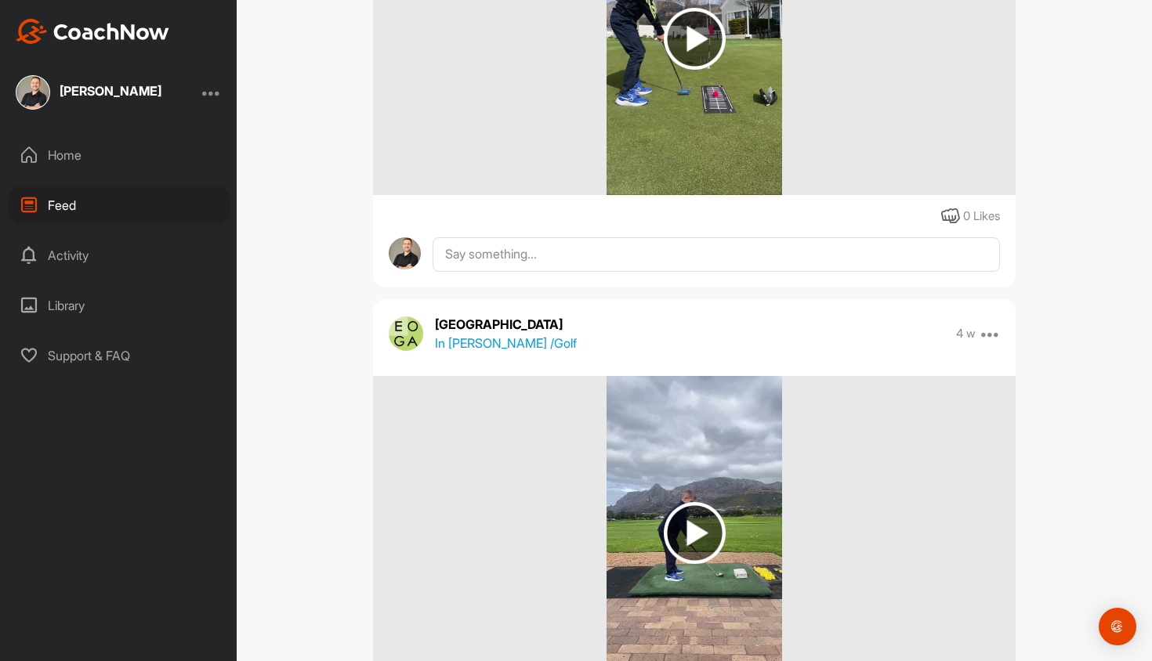
scroll to position [1622, 0]
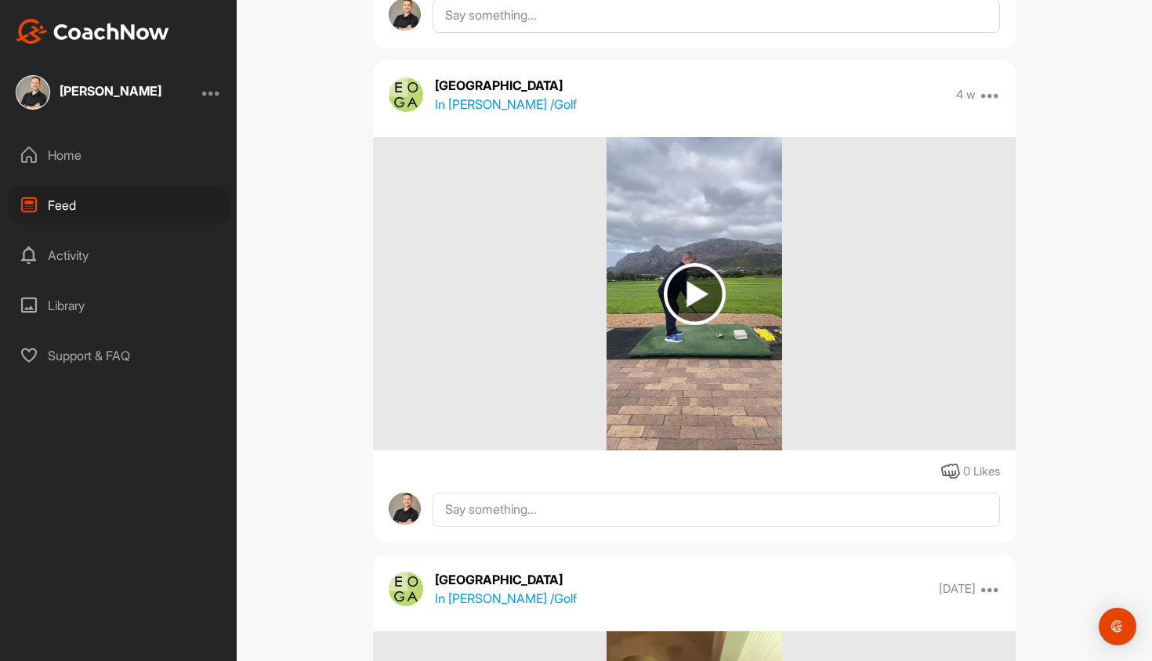
click at [694, 290] on img at bounding box center [695, 294] width 62 height 62
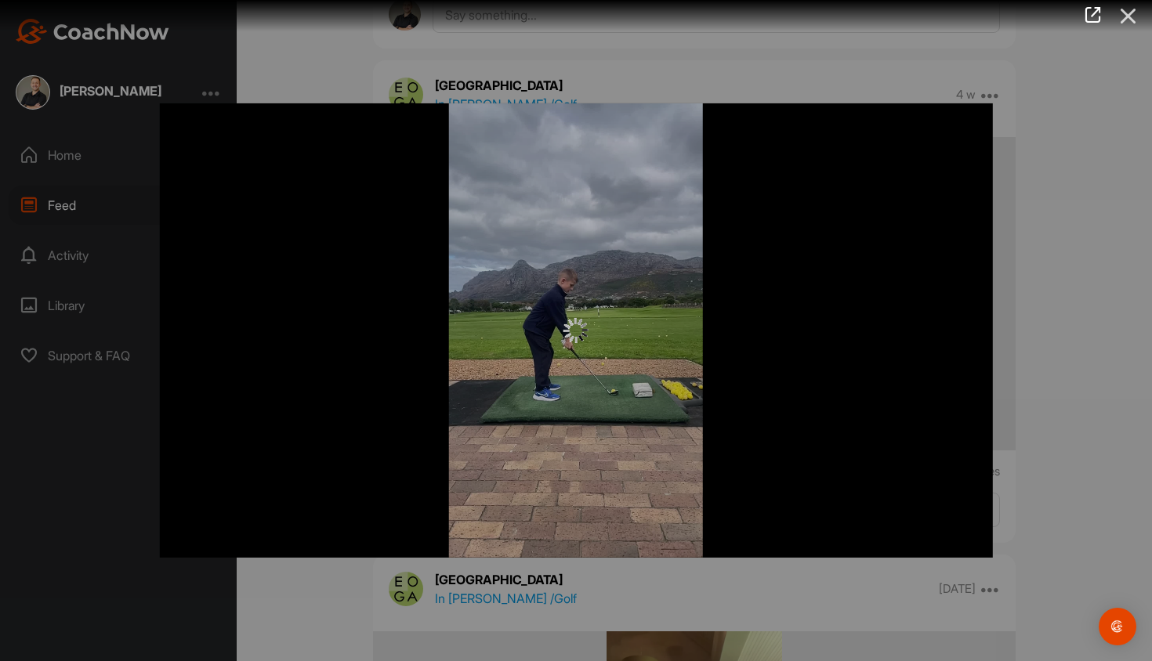
click at [729, 9] on icon at bounding box center [1128, 16] width 36 height 29
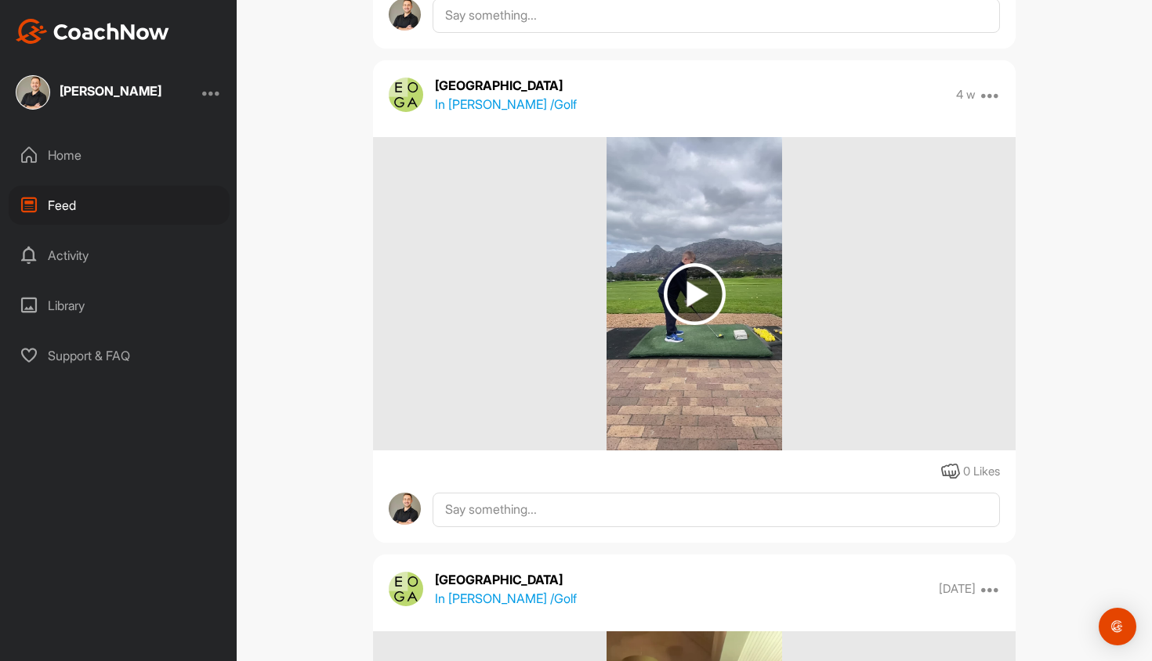
click at [690, 284] on img at bounding box center [695, 294] width 62 height 62
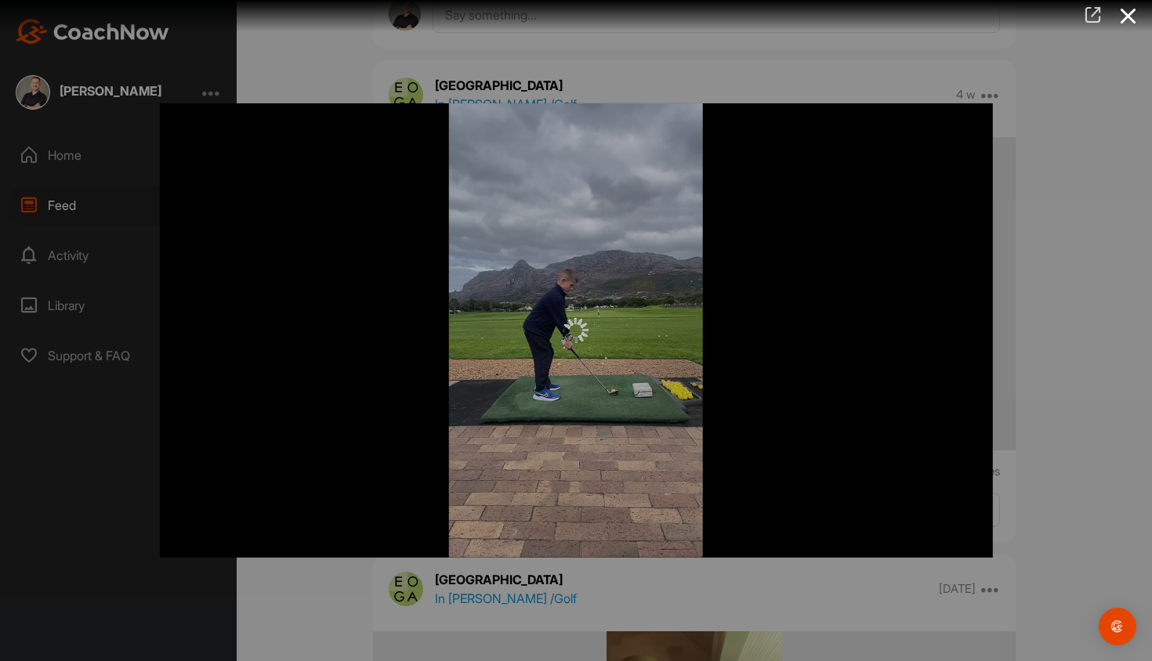
click at [729, 22] on icon at bounding box center [1093, 14] width 18 height 17
click at [729, 45] on div at bounding box center [576, 330] width 1152 height 661
